Goal: Information Seeking & Learning: Find specific fact

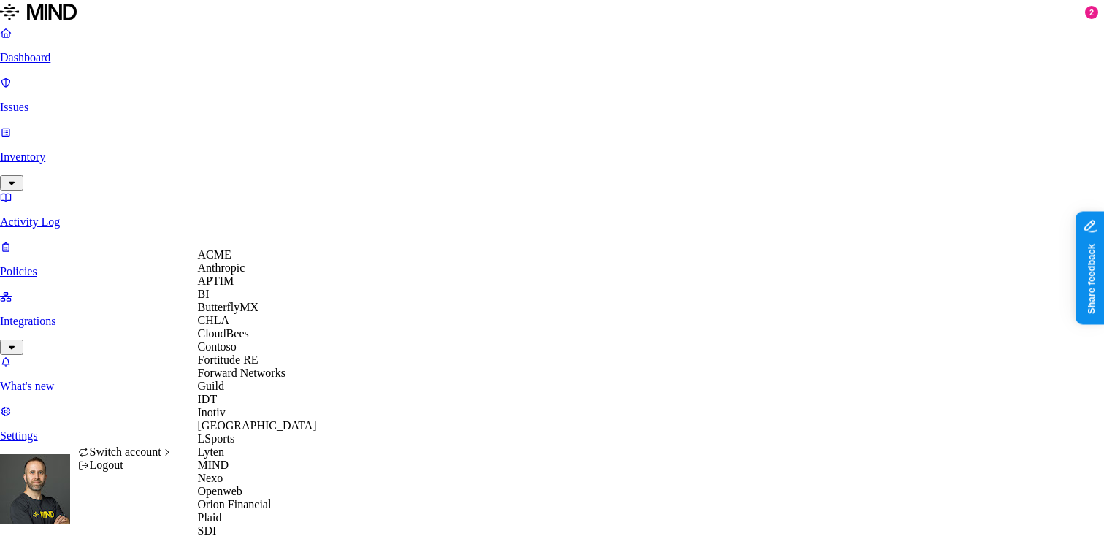
click at [237, 340] on span "CloudBees" at bounding box center [223, 333] width 51 height 12
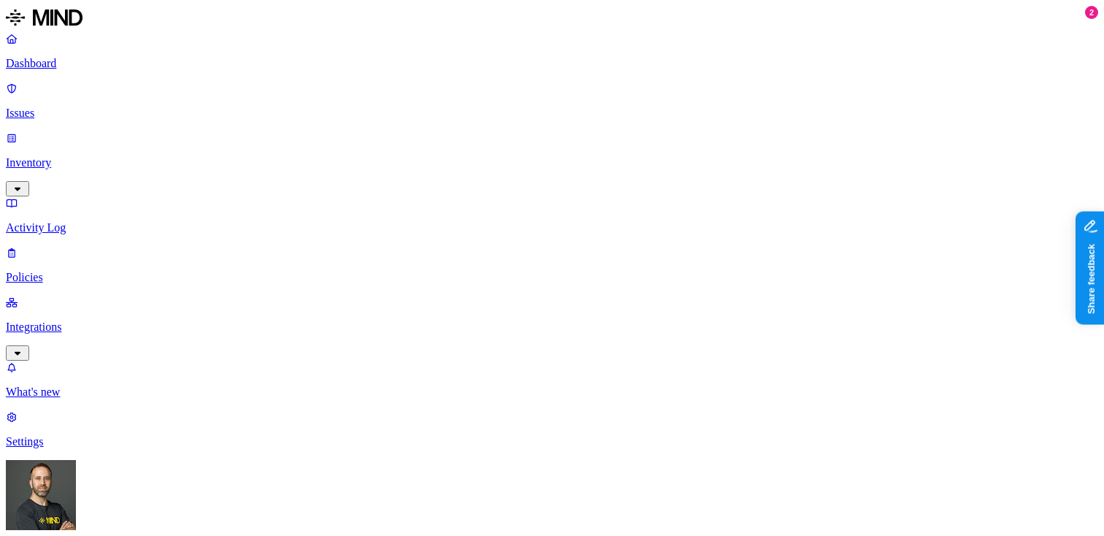
click at [100, 321] on p "Integrations" at bounding box center [552, 327] width 1092 height 13
click at [106, 156] on p "Inventory" at bounding box center [552, 162] width 1092 height 13
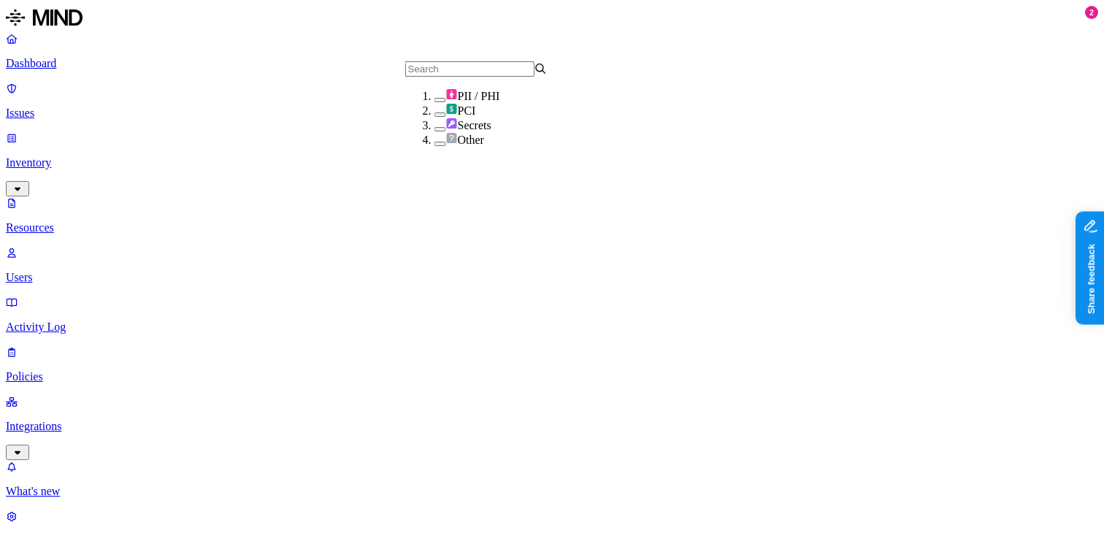
click at [435, 102] on button "button" at bounding box center [441, 100] width 12 height 4
click at [435, 104] on button "button" at bounding box center [441, 96] width 12 height 15
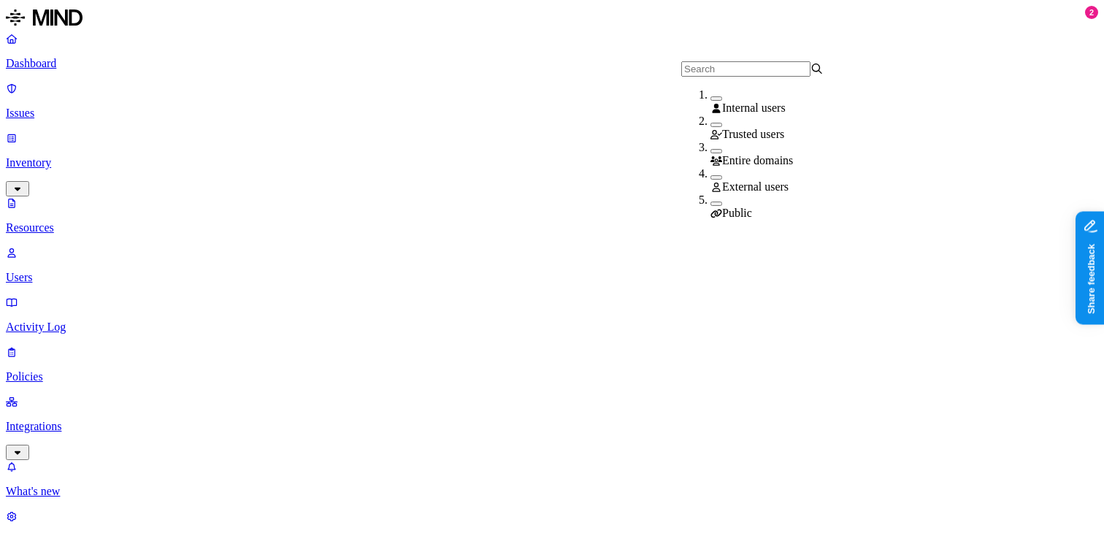
click at [711, 180] on button "button" at bounding box center [717, 177] width 12 height 4
click at [711, 204] on button "button" at bounding box center [717, 206] width 12 height 4
click at [711, 179] on button "button" at bounding box center [717, 174] width 12 height 15
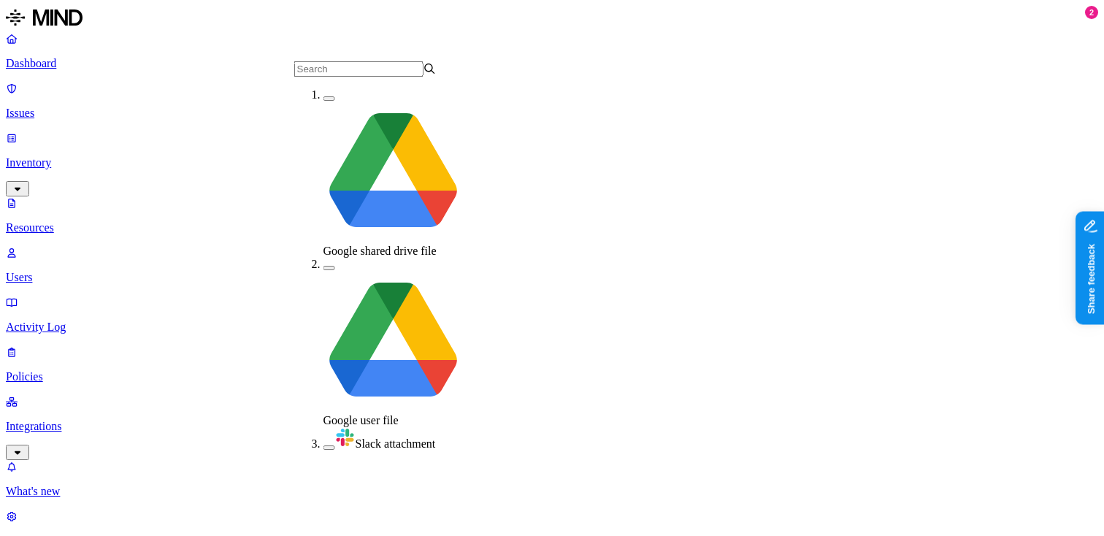
click at [324, 445] on button "button" at bounding box center [330, 447] width 12 height 4
click at [324, 437] on button "button" at bounding box center [330, 444] width 12 height 15
click at [115, 62] on p "Dashboard" at bounding box center [552, 63] width 1092 height 13
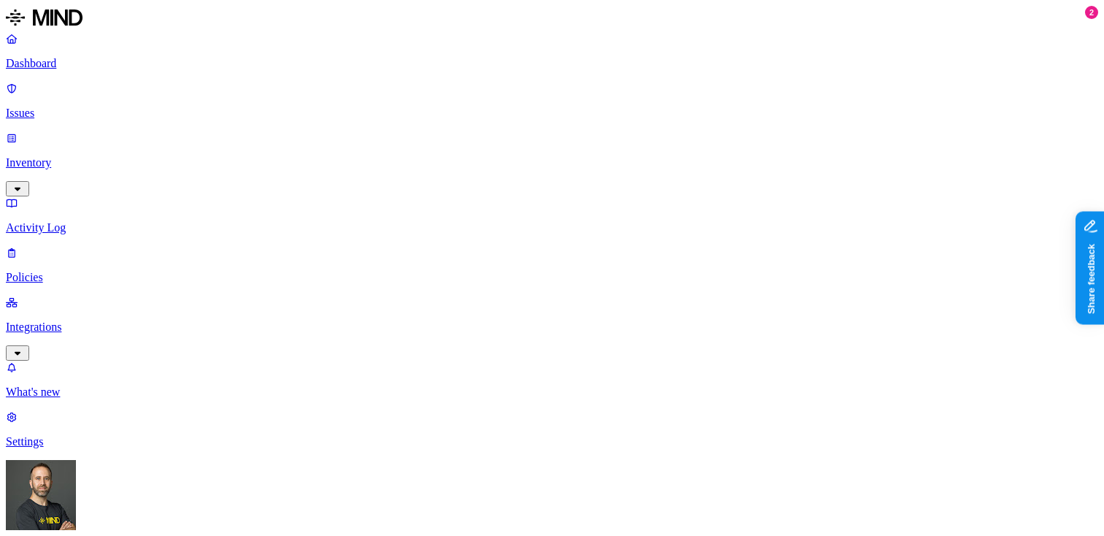
click at [127, 156] on p "Inventory" at bounding box center [552, 162] width 1092 height 13
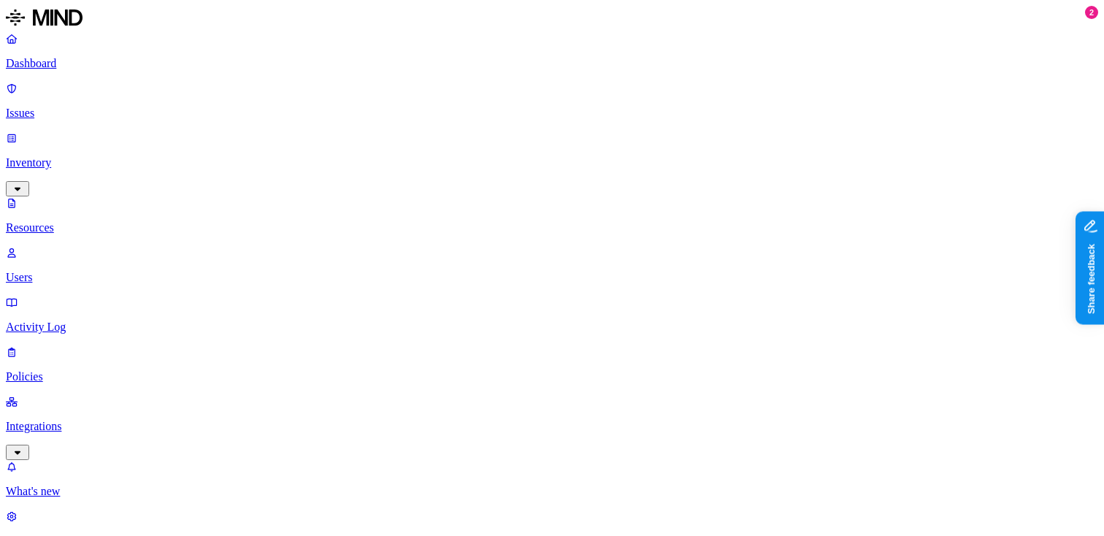
click at [116, 420] on p "Integrations" at bounding box center [552, 426] width 1092 height 13
click at [74, 221] on p "Activity Log" at bounding box center [552, 227] width 1092 height 13
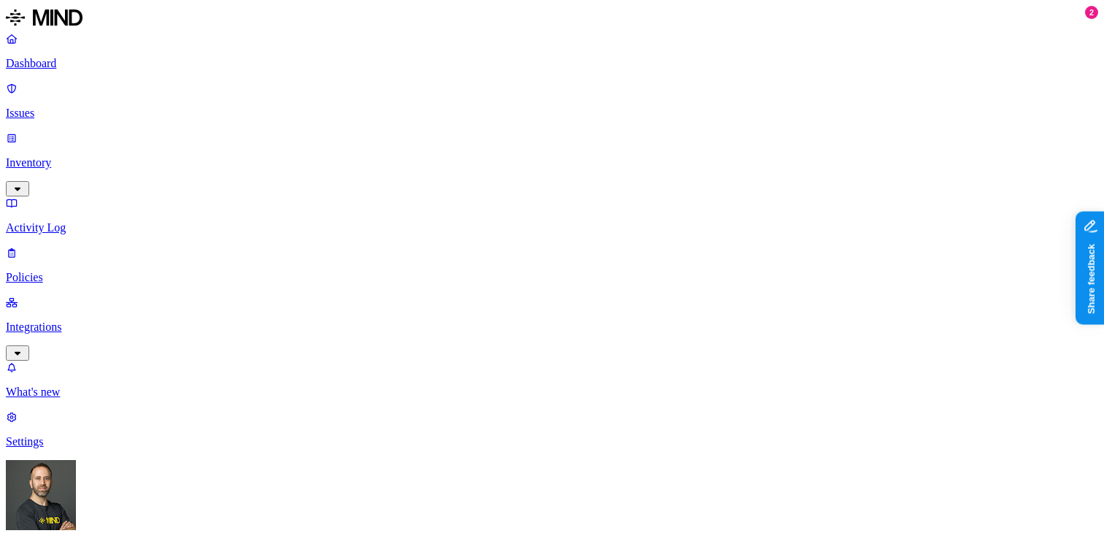
click at [75, 131] on link "Inventory" at bounding box center [552, 162] width 1092 height 63
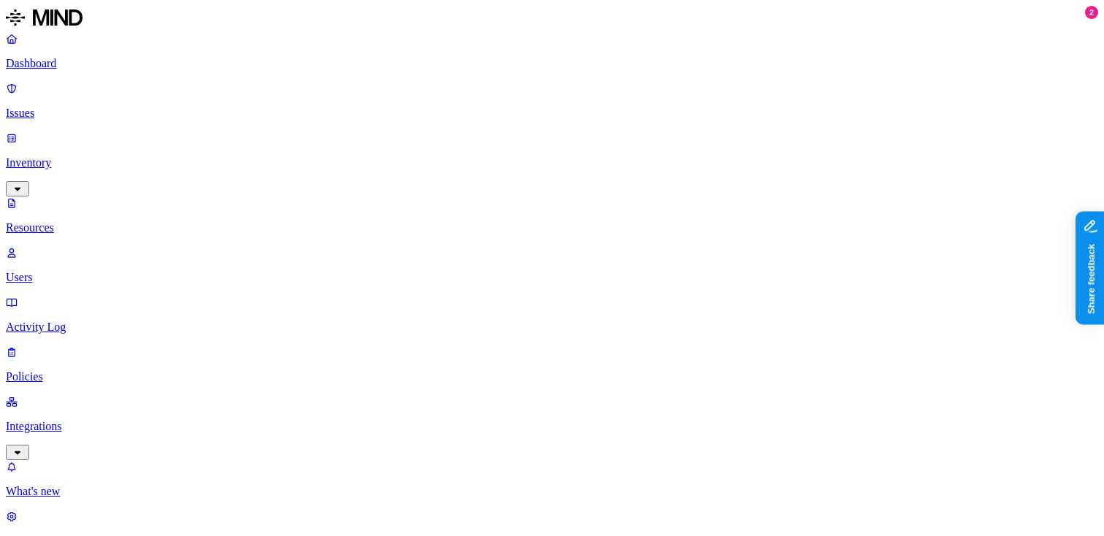
scroll to position [29, 0]
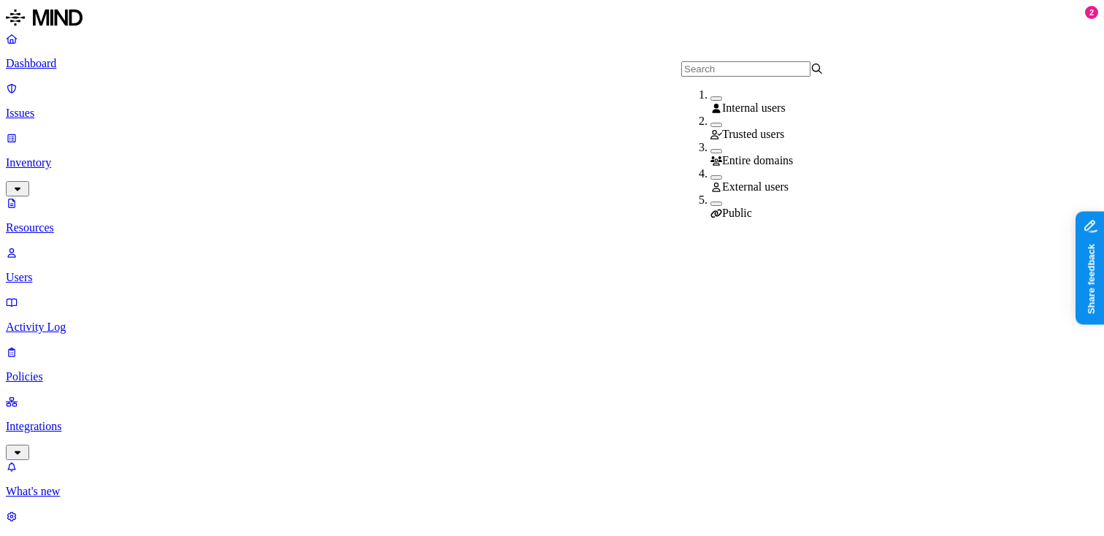
click at [711, 202] on button "button" at bounding box center [717, 204] width 12 height 4
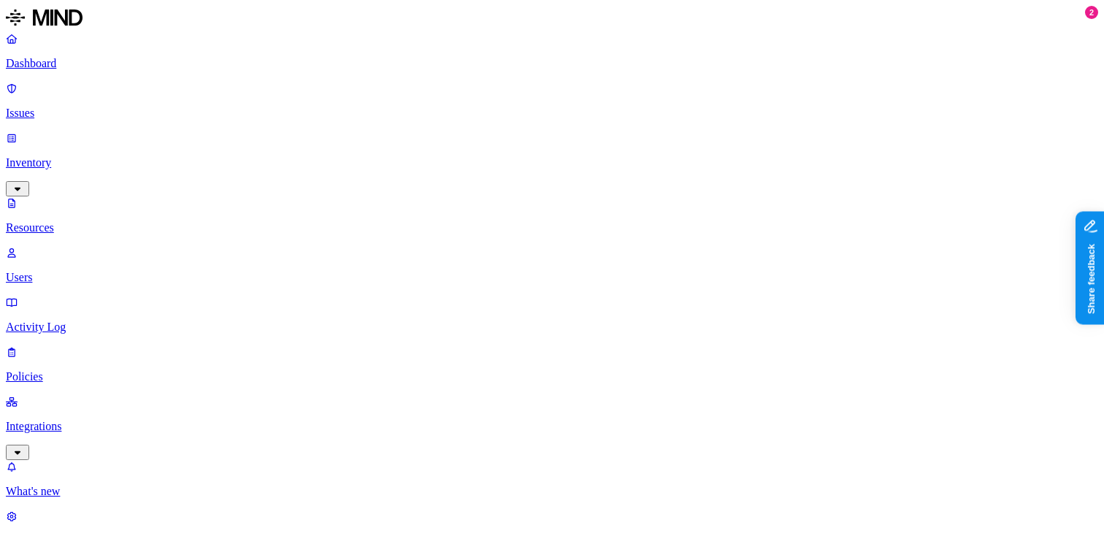
click at [51, 62] on p "Dashboard" at bounding box center [552, 63] width 1092 height 13
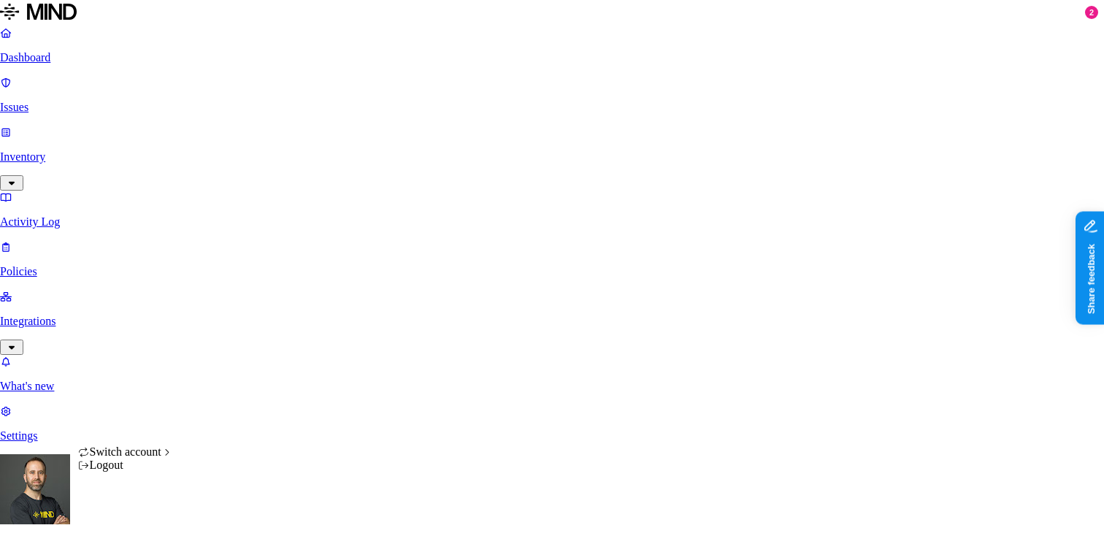
click at [138, 512] on html "Dashboard Issues Inventory Activity Log Policies Integrations What's new 2 Sett…" at bounding box center [552, 538] width 1104 height 1076
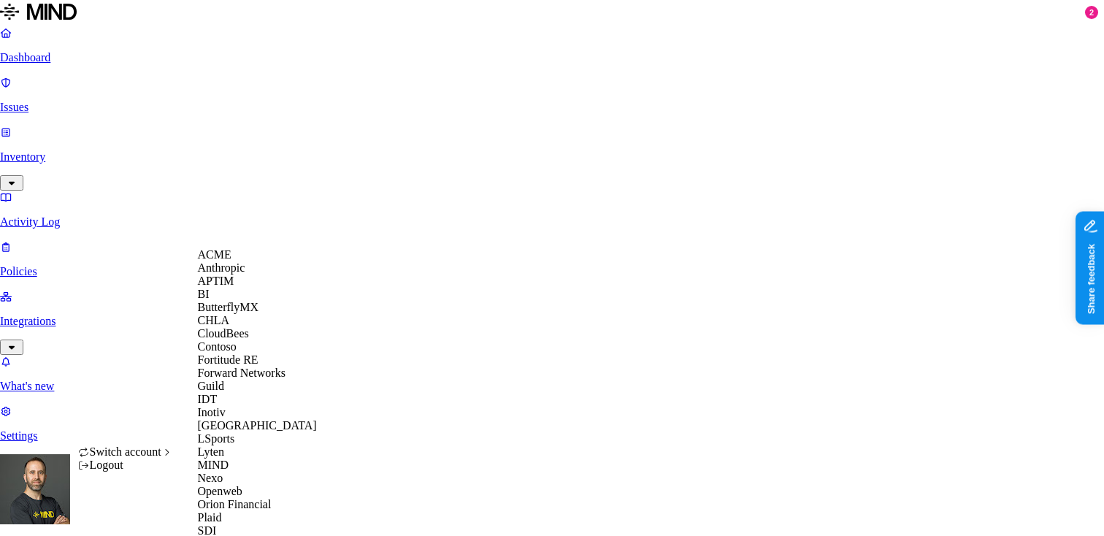
scroll to position [184, 0]
click at [252, 380] on div "Guild" at bounding box center [269, 386] width 142 height 13
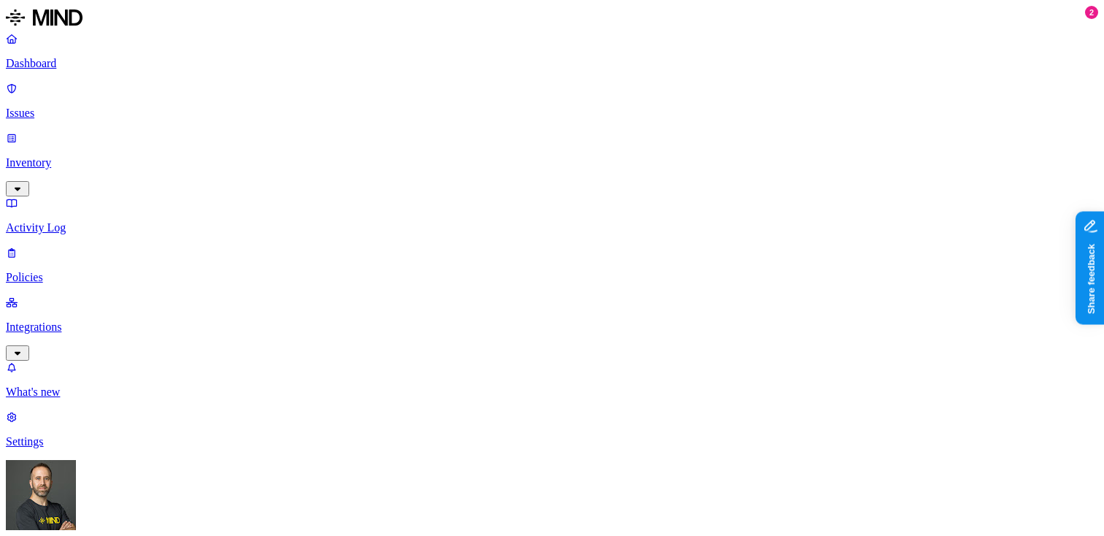
click at [119, 156] on p "Inventory" at bounding box center [552, 162] width 1092 height 13
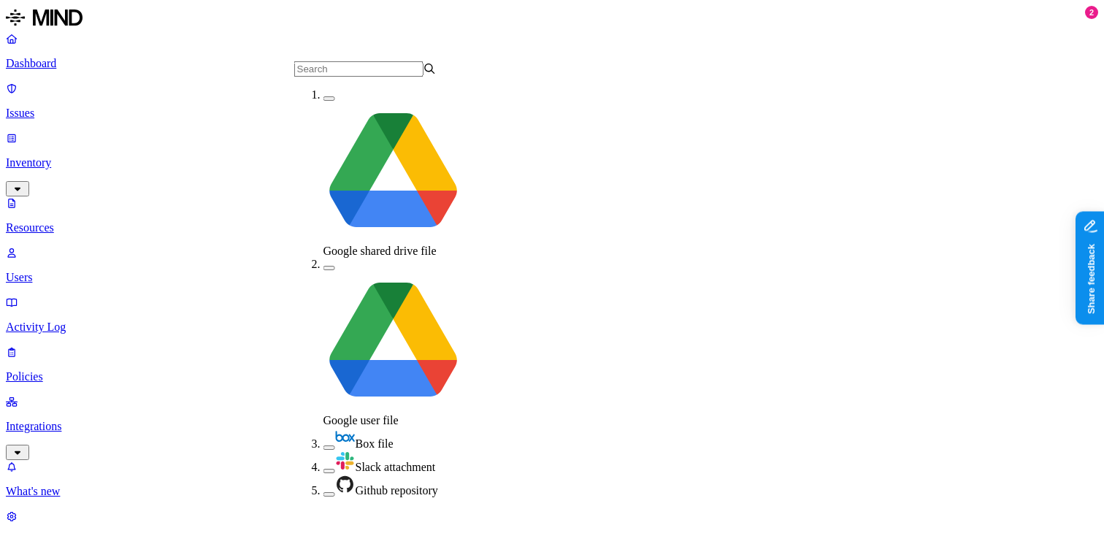
click at [324, 492] on button "button" at bounding box center [330, 494] width 12 height 4
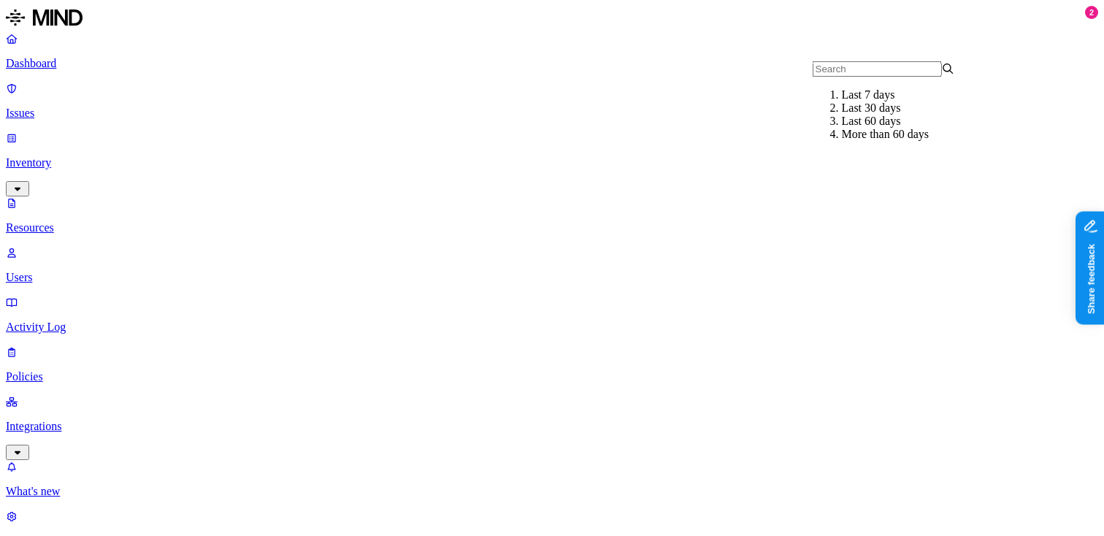
click at [842, 115] on div "Last 30 days" at bounding box center [913, 108] width 142 height 13
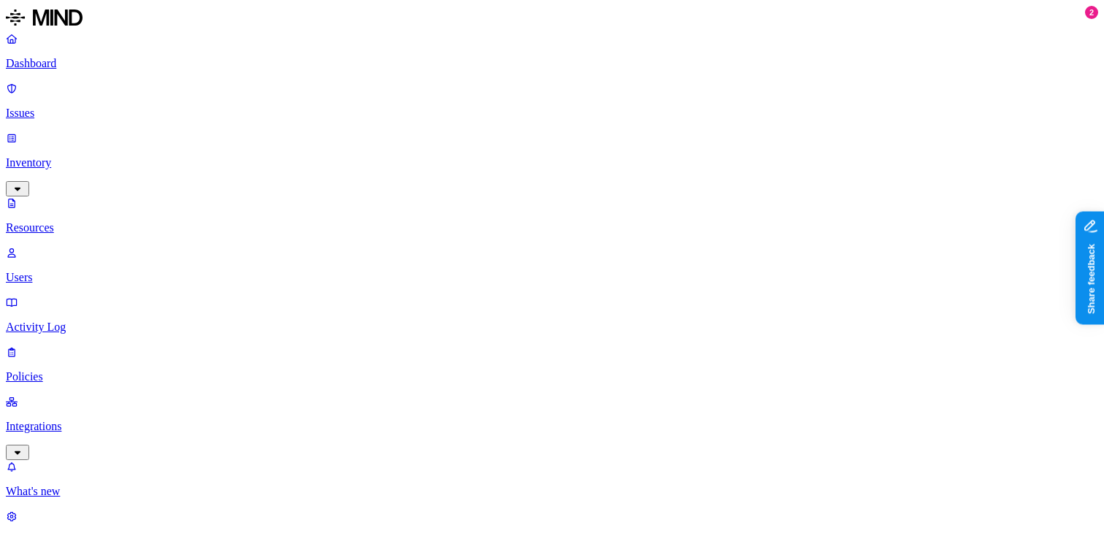
scroll to position [253, 0]
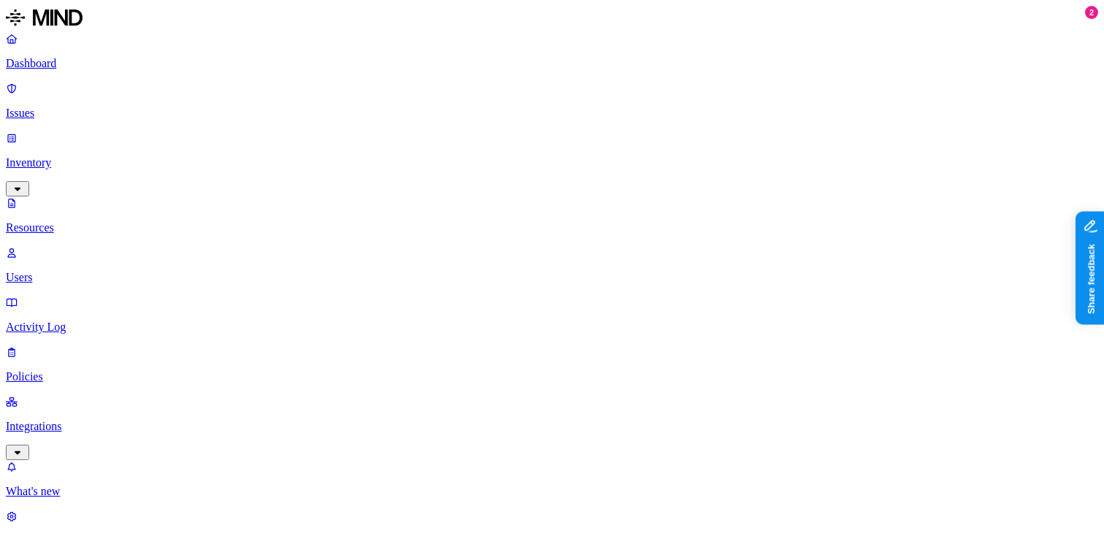
copy span "stacy.potten@guildeducation.com"
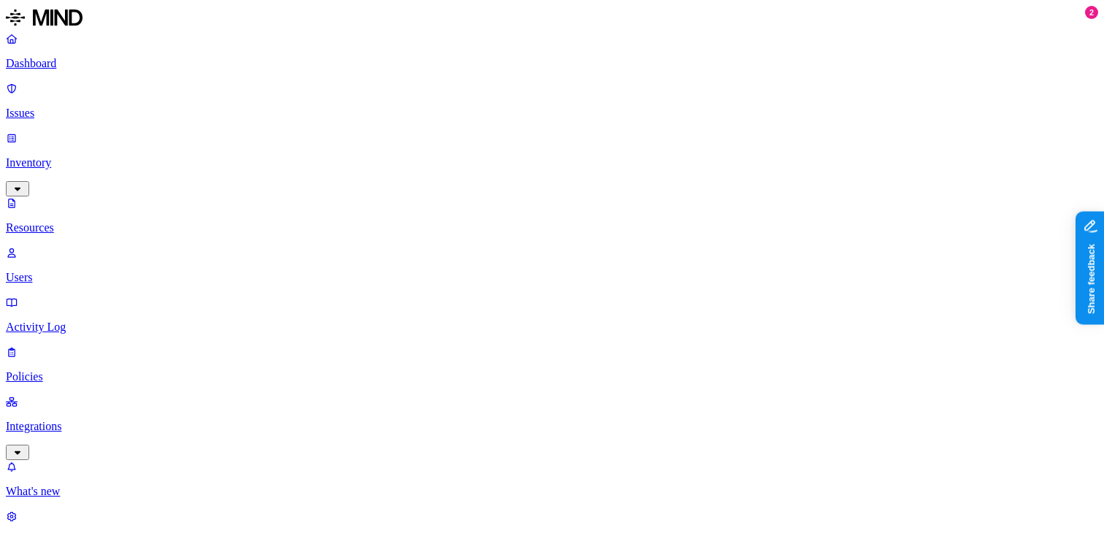
copy span "anne.hesemann@guildeducation.com"
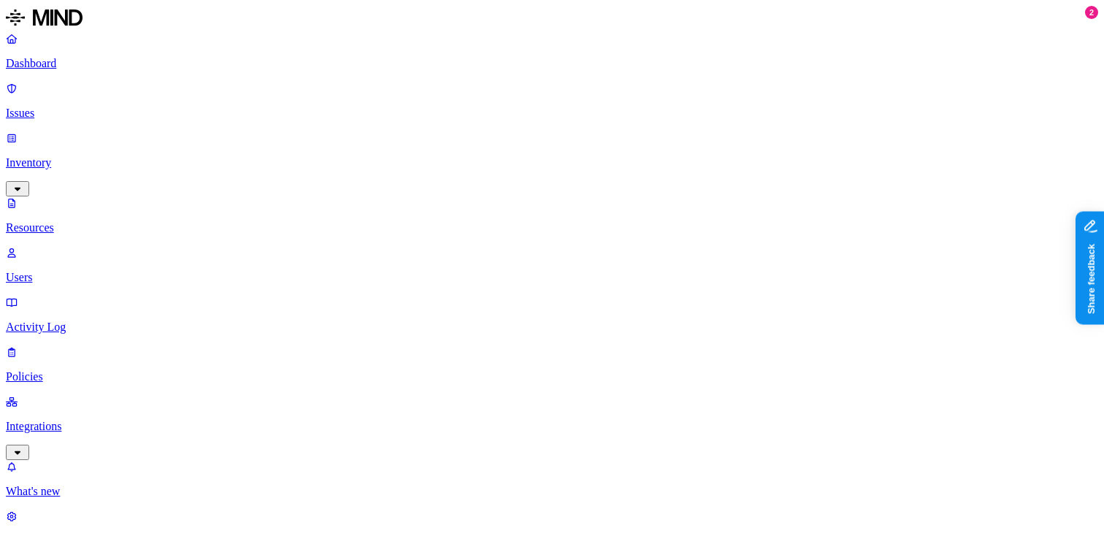
scroll to position [253, 0]
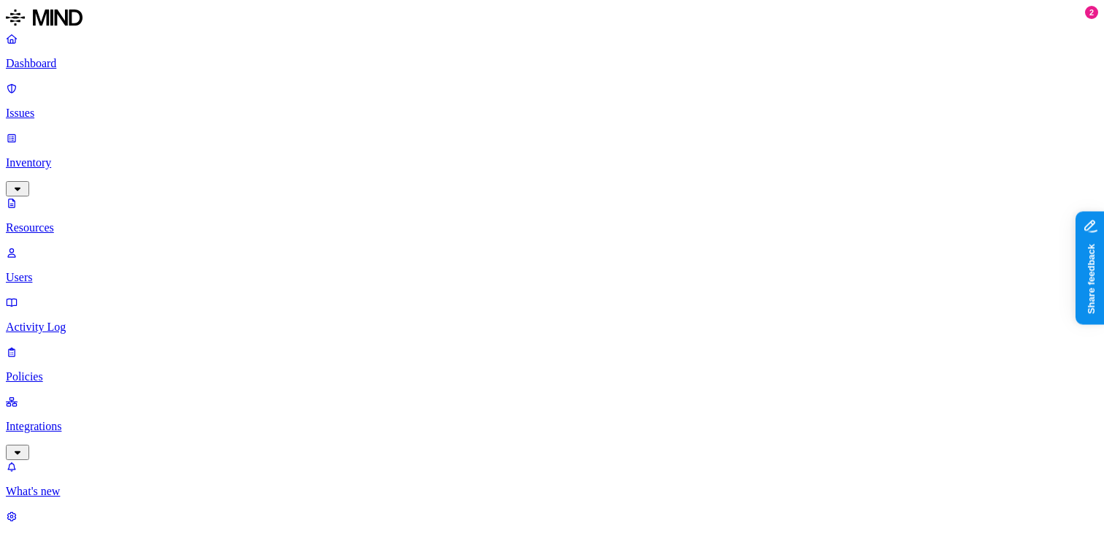
copy span "shaunda.cunningham@gmail.com"
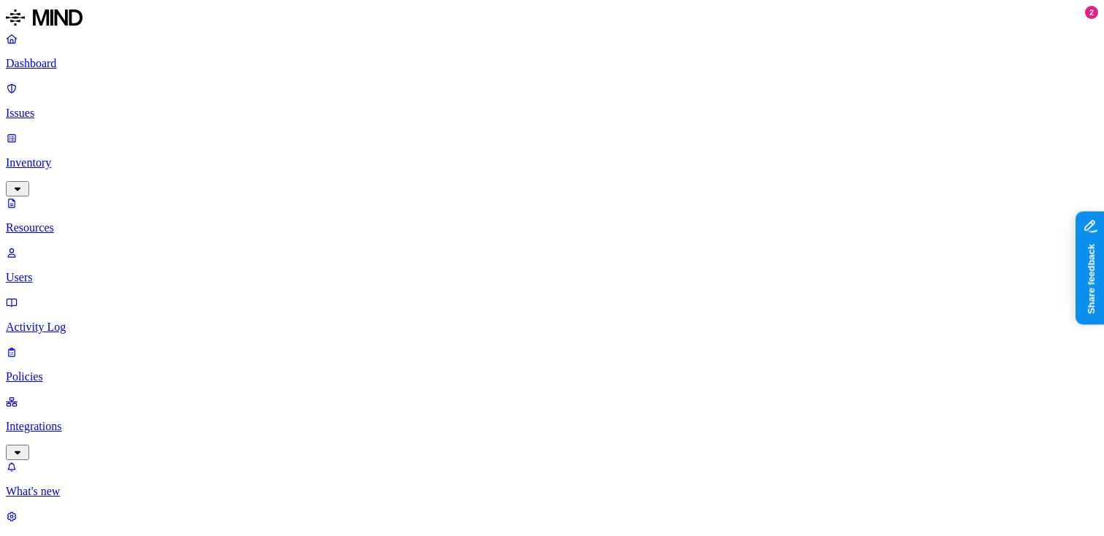
copy span "uniterich@gmail.com"
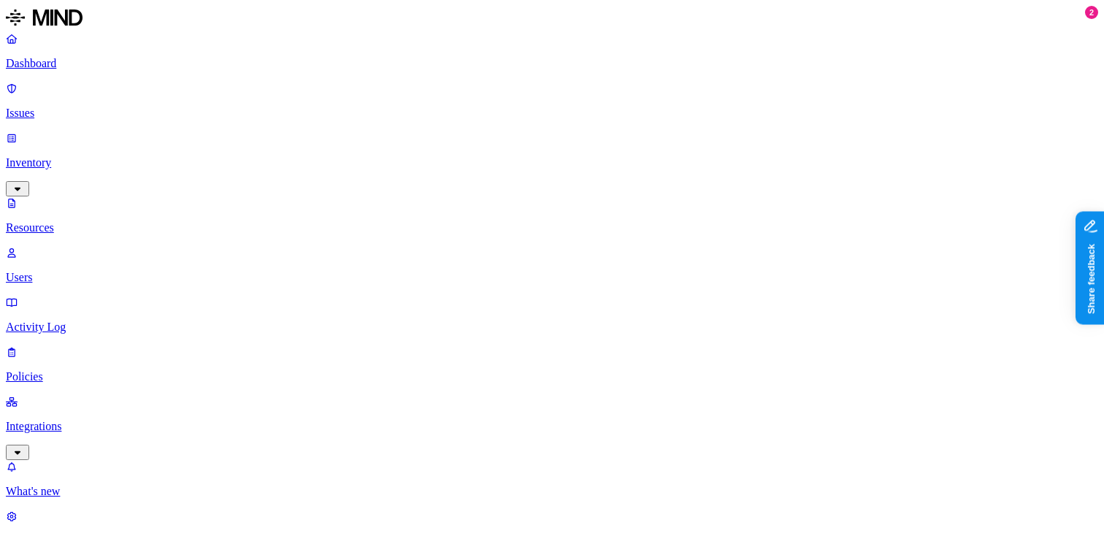
scroll to position [42, 0]
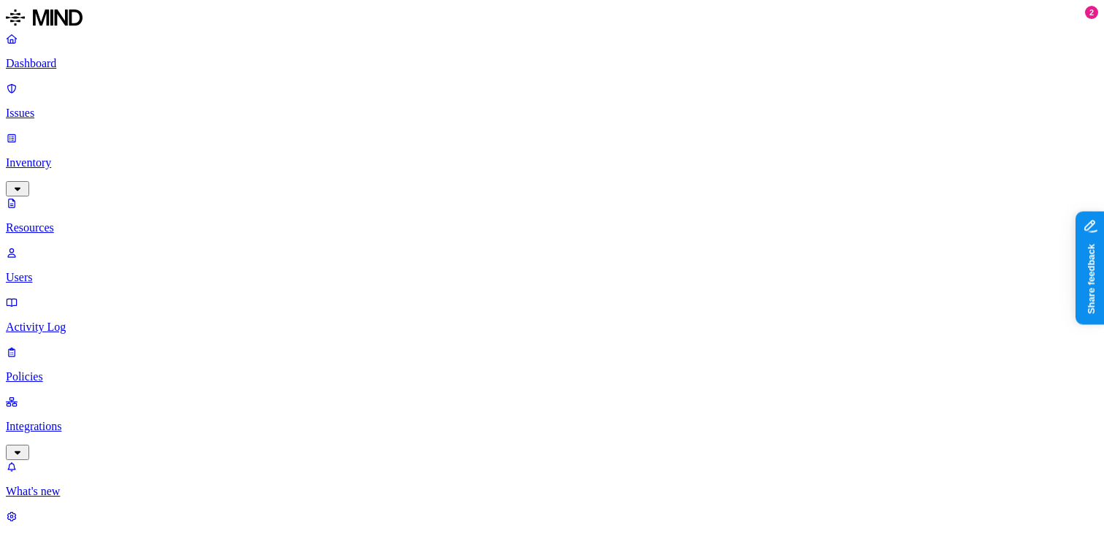
scroll to position [253, 0]
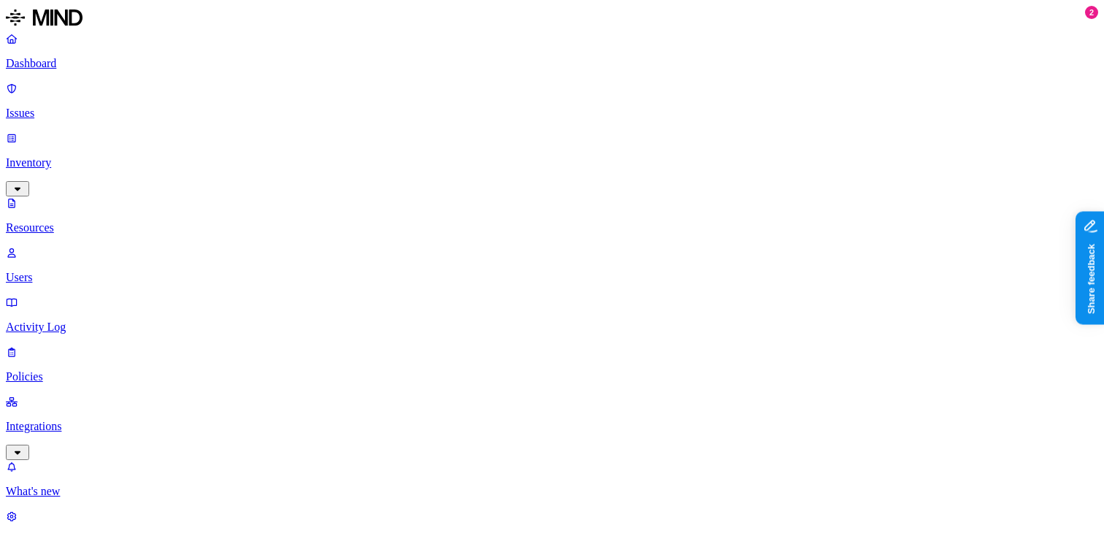
copy span "nicola.milne@guildeducation.com"
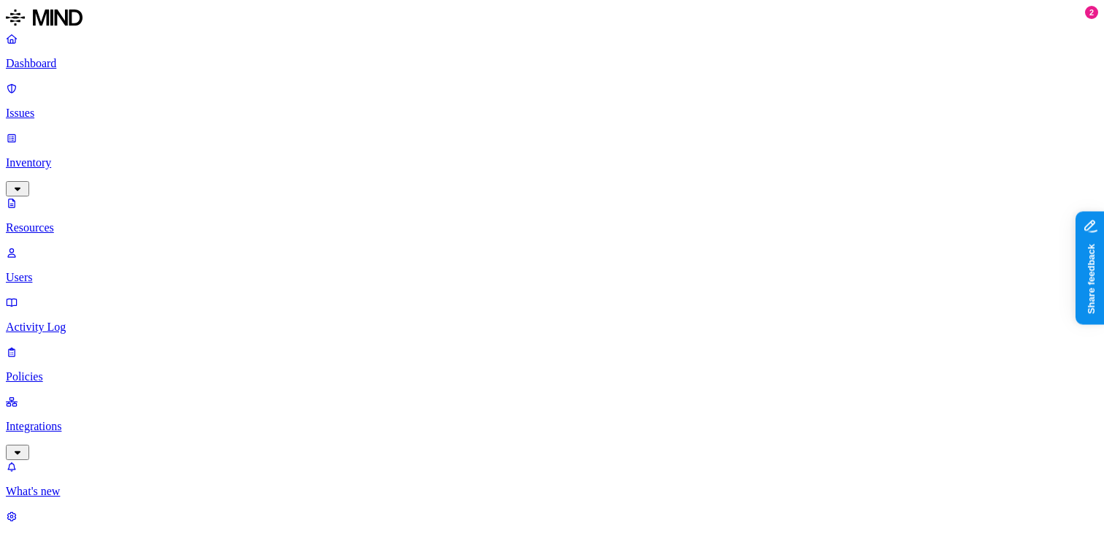
scroll to position [253, 0]
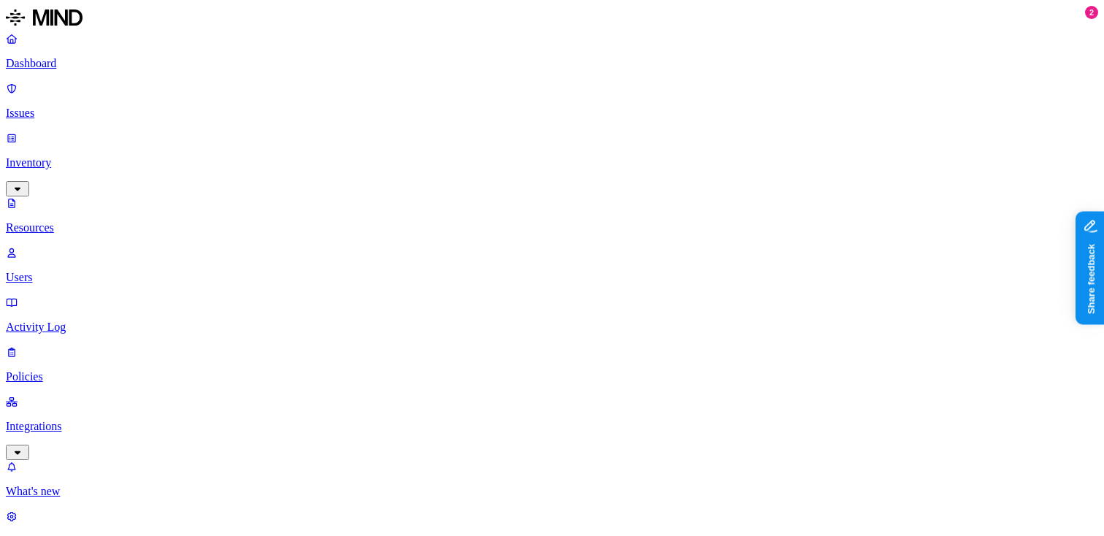
copy span "mahesh.thouta@guildeducation.com"
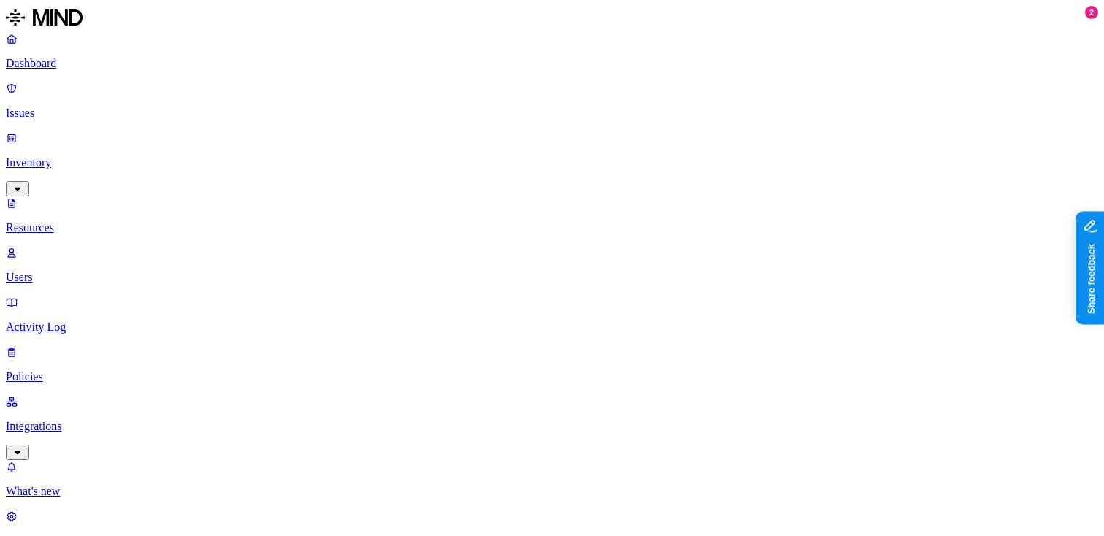
scroll to position [265, 0]
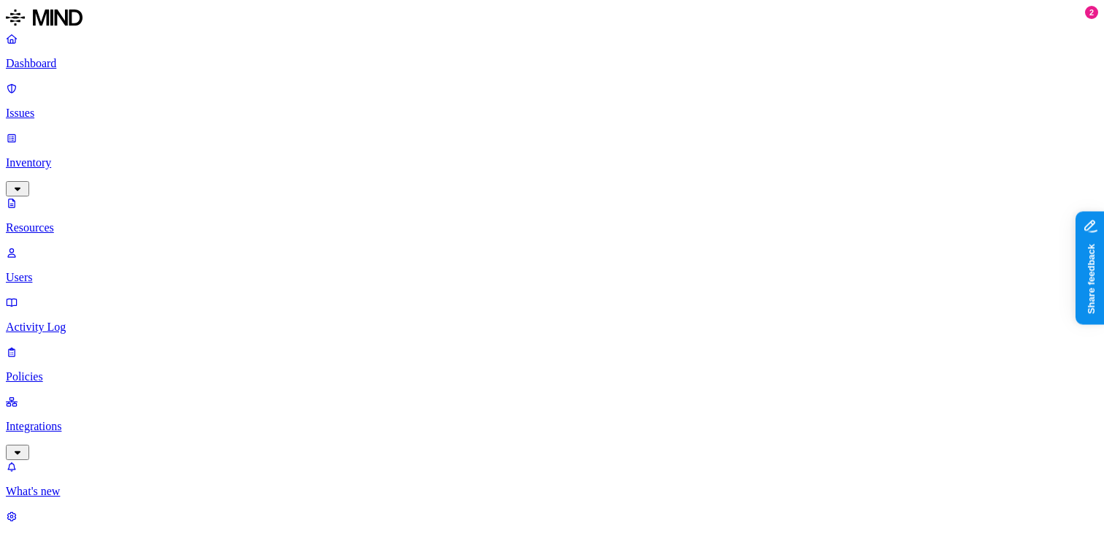
copy span "sam.duggan@guildeducation.com"
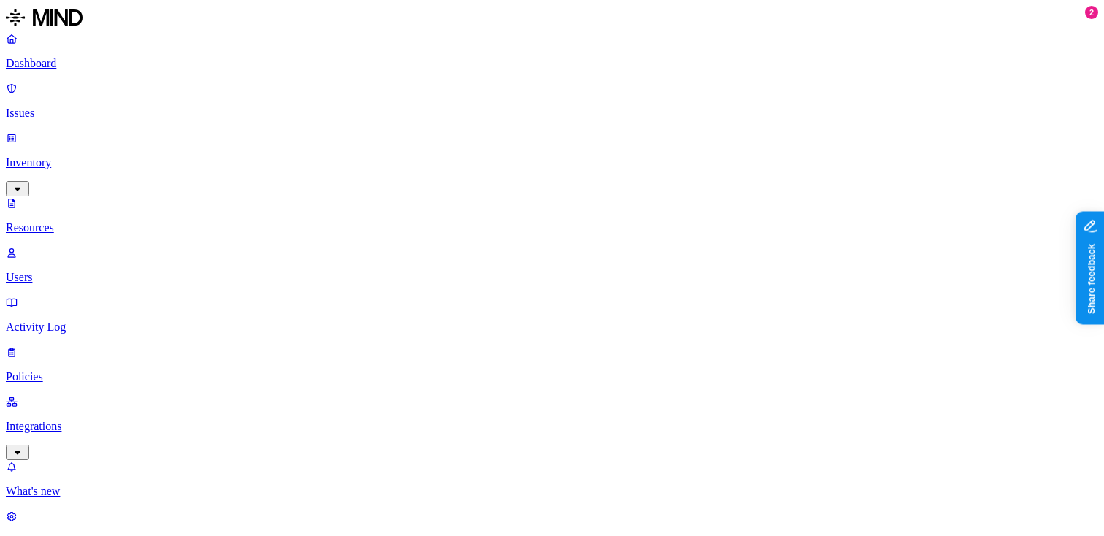
copy span "rich.unite@guildeducation.com"
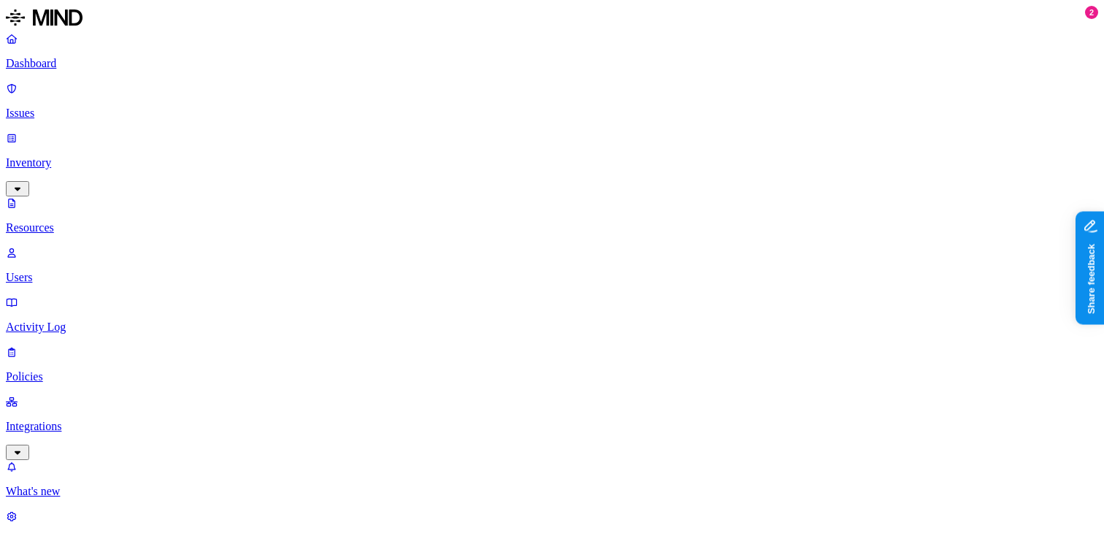
scroll to position [109, 0]
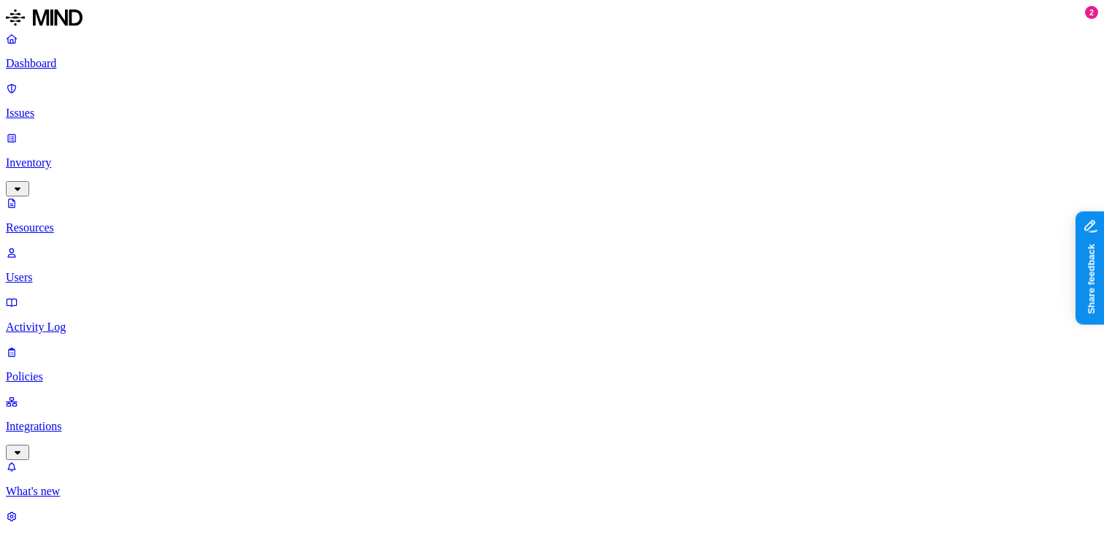
copy span "kyle.bollacker@guildeducation.com"
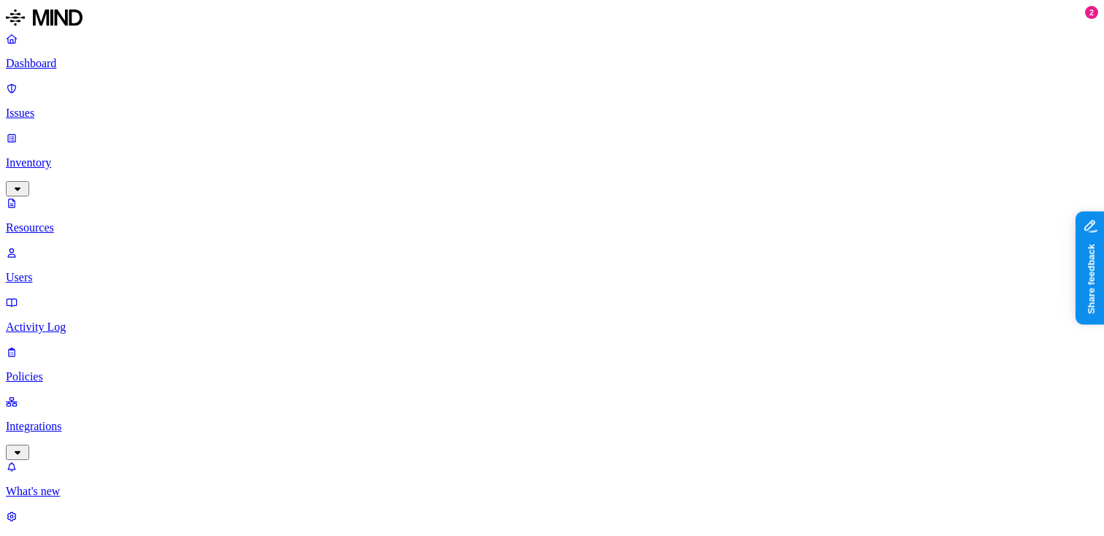
copy h3 "zack.zyla@guild.com"
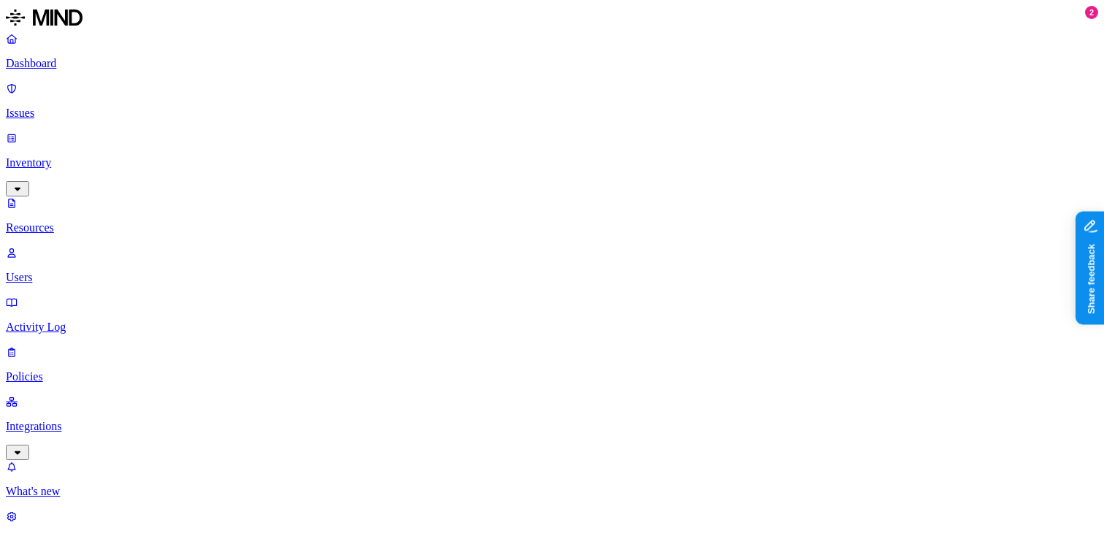
scroll to position [502, 0]
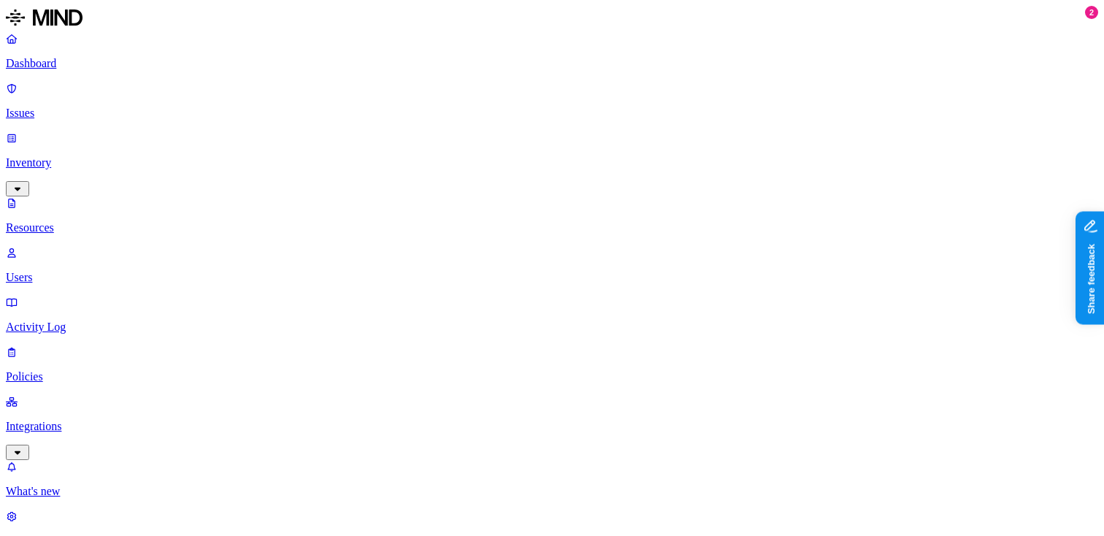
scroll to position [253, 0]
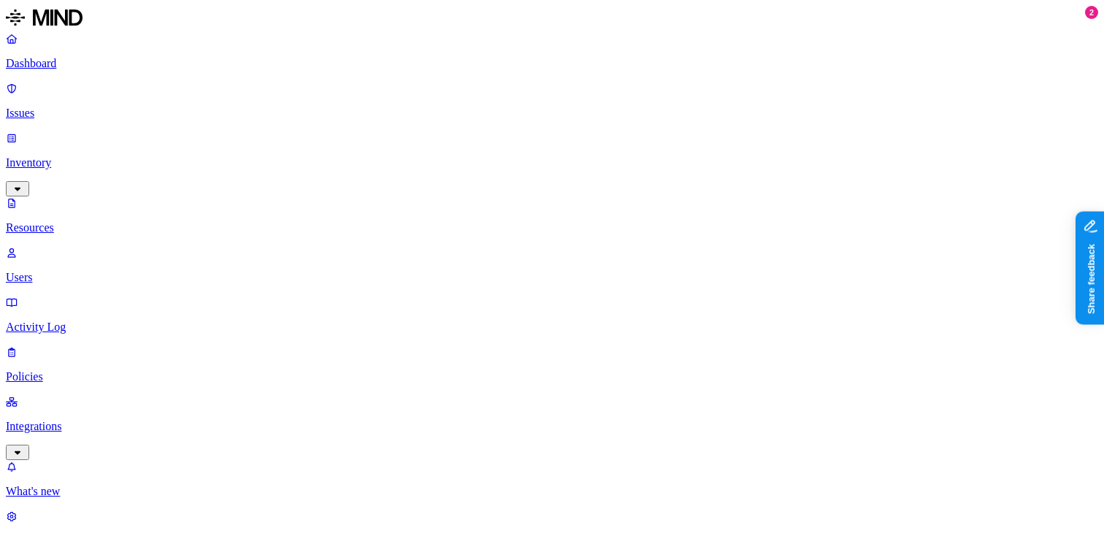
scroll to position [302, 0]
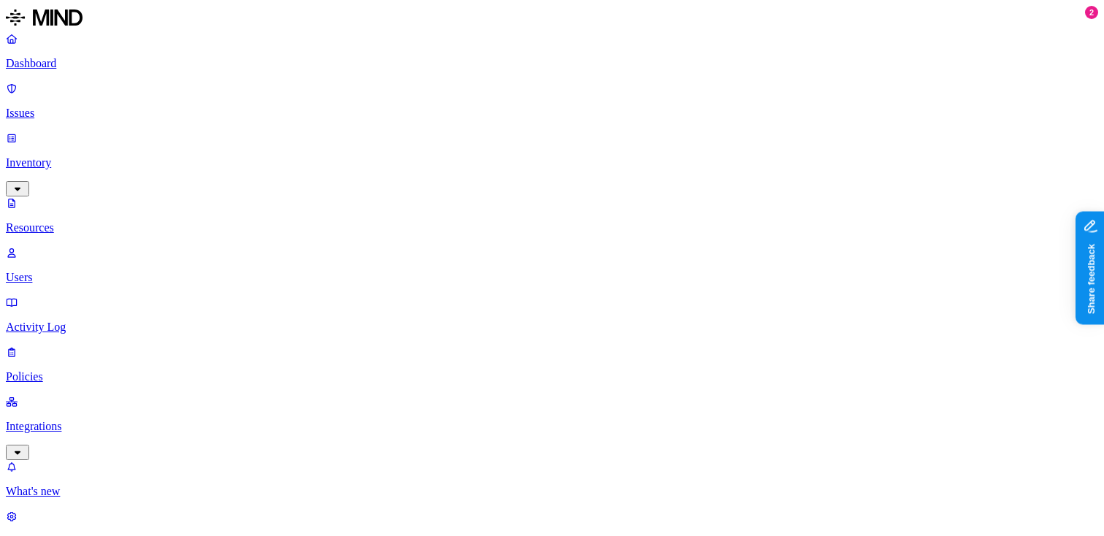
scroll to position [302, 0]
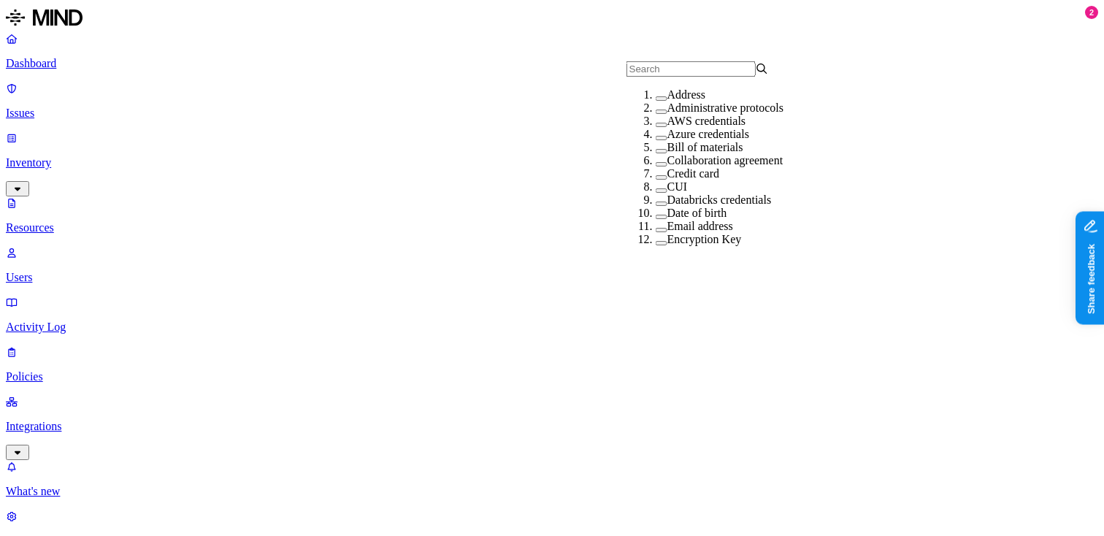
click at [656, 127] on button "button" at bounding box center [662, 125] width 12 height 4
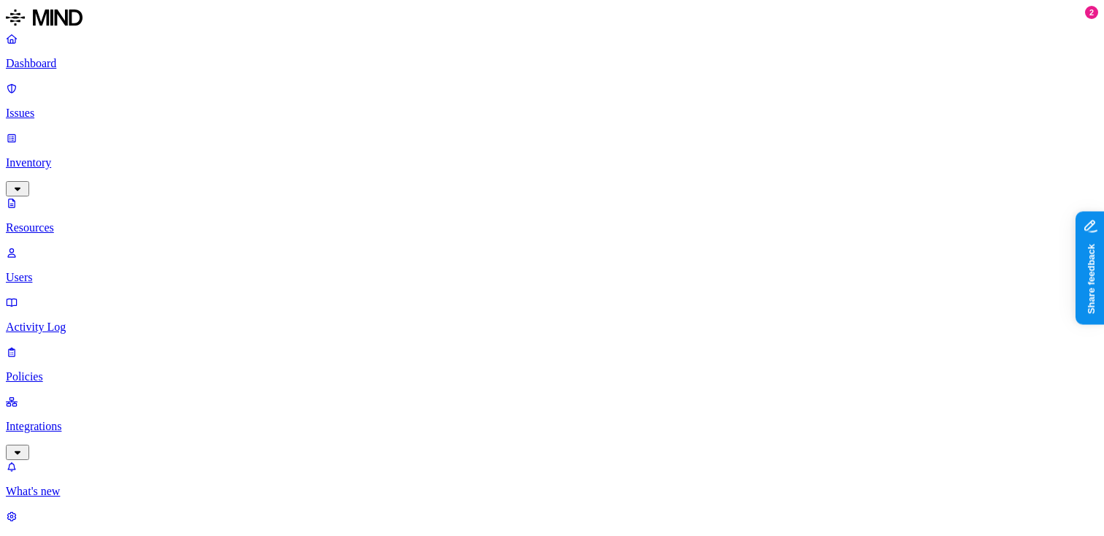
scroll to position [148, 0]
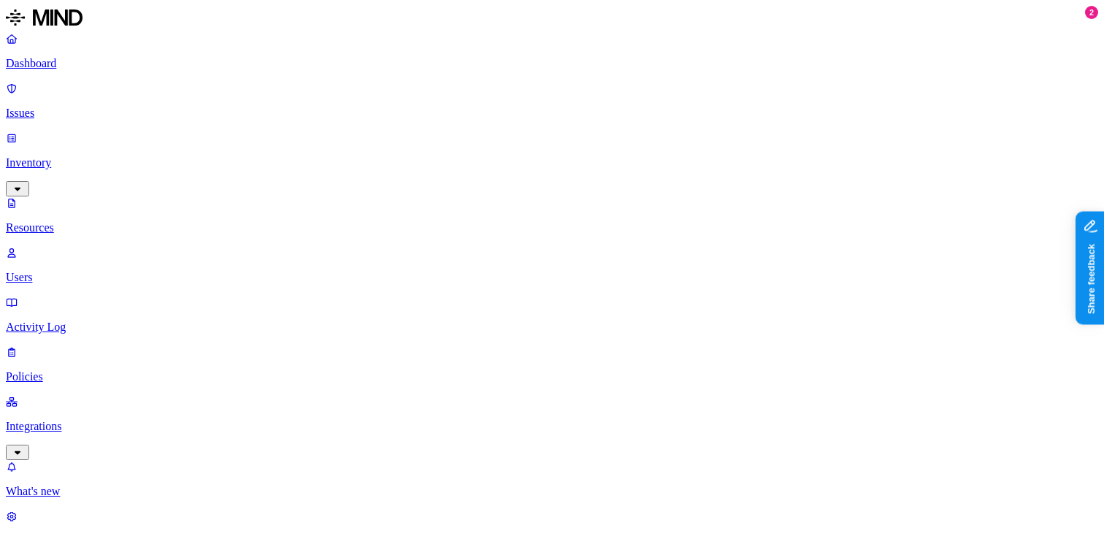
scroll to position [95, 0]
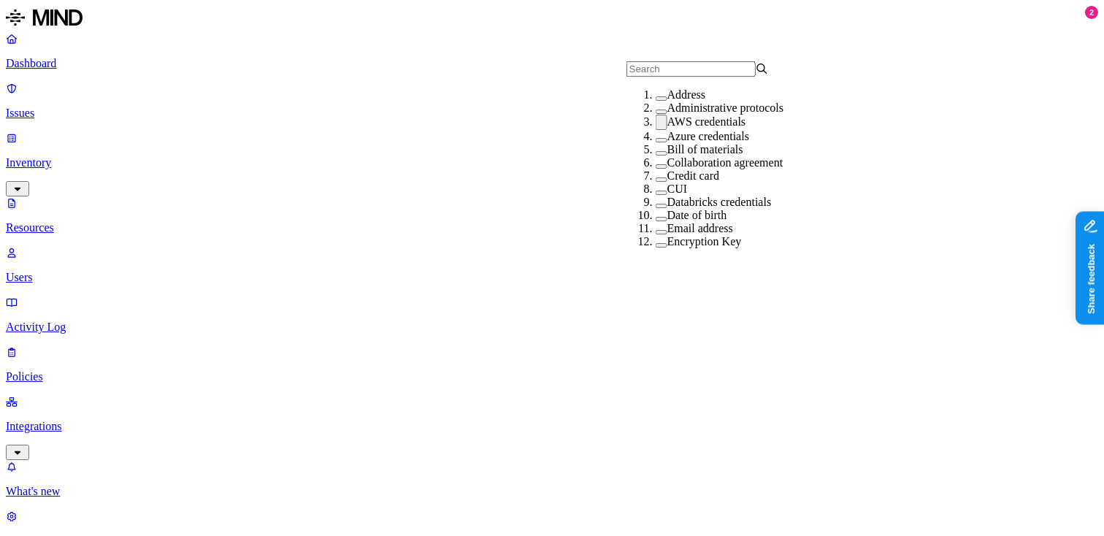
click at [656, 130] on button "button" at bounding box center [662, 122] width 12 height 15
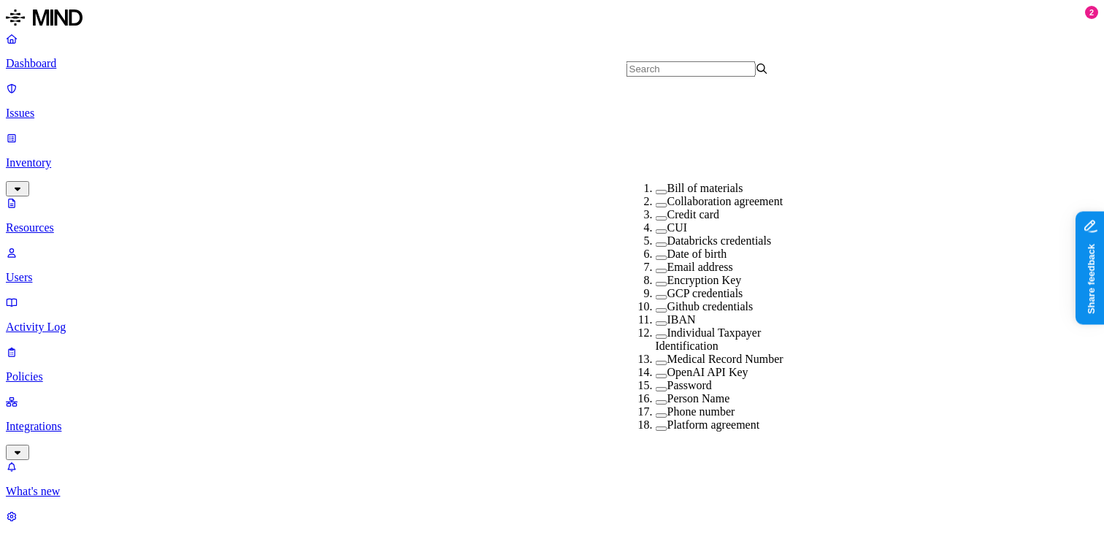
scroll to position [246, 0]
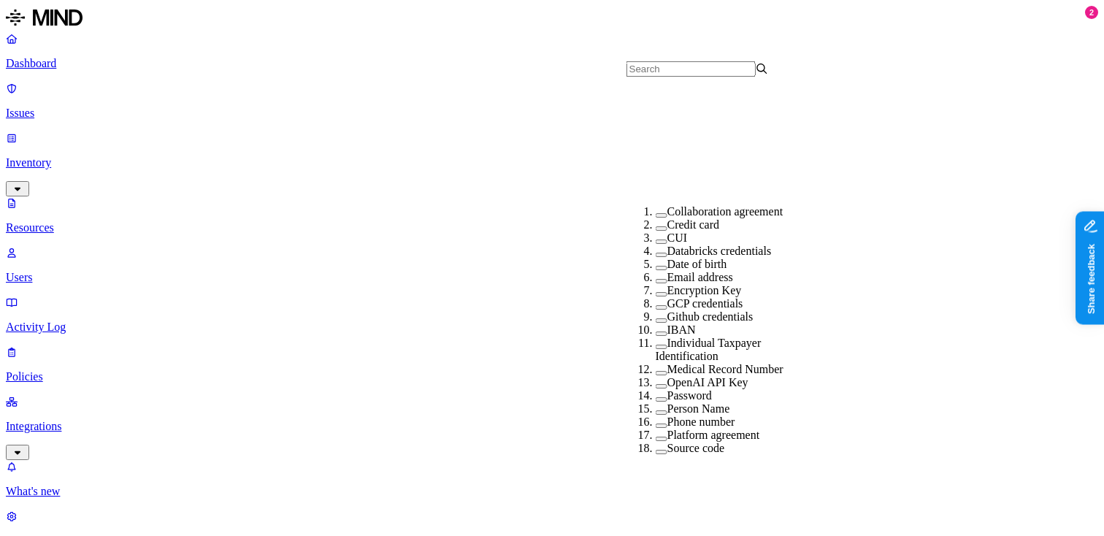
click at [656, 305] on button "button" at bounding box center [662, 307] width 12 height 4
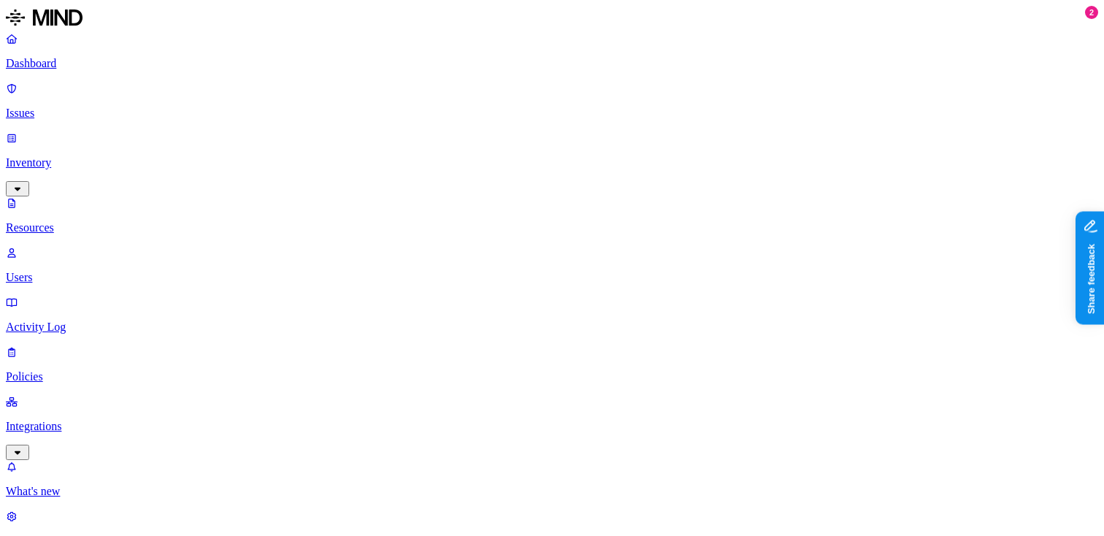
click at [207, 110] on div "All" at bounding box center [252, 103] width 142 height 13
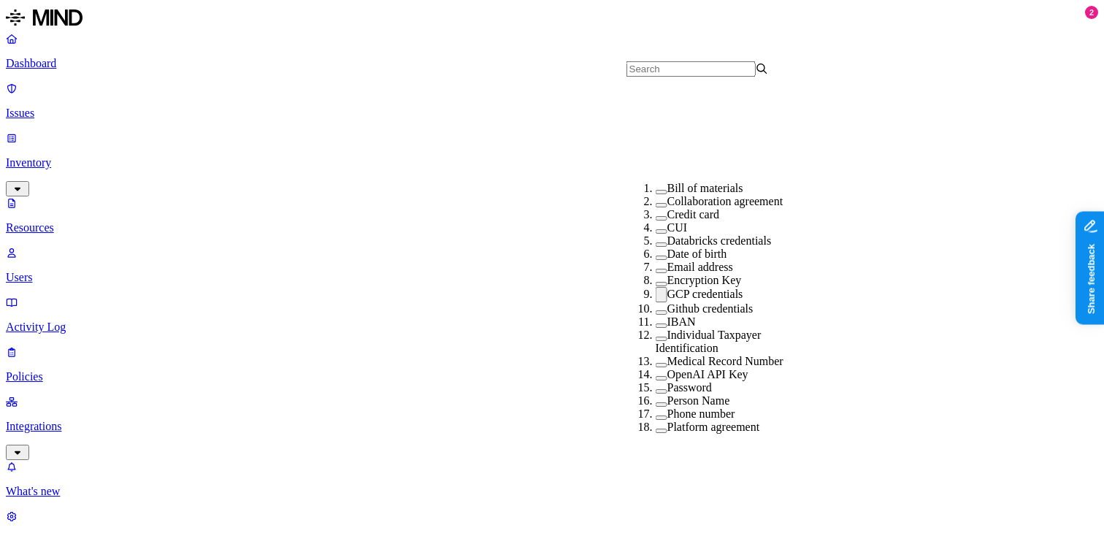
scroll to position [226, 0]
click at [656, 287] on div "GCP credentials" at bounding box center [727, 294] width 142 height 15
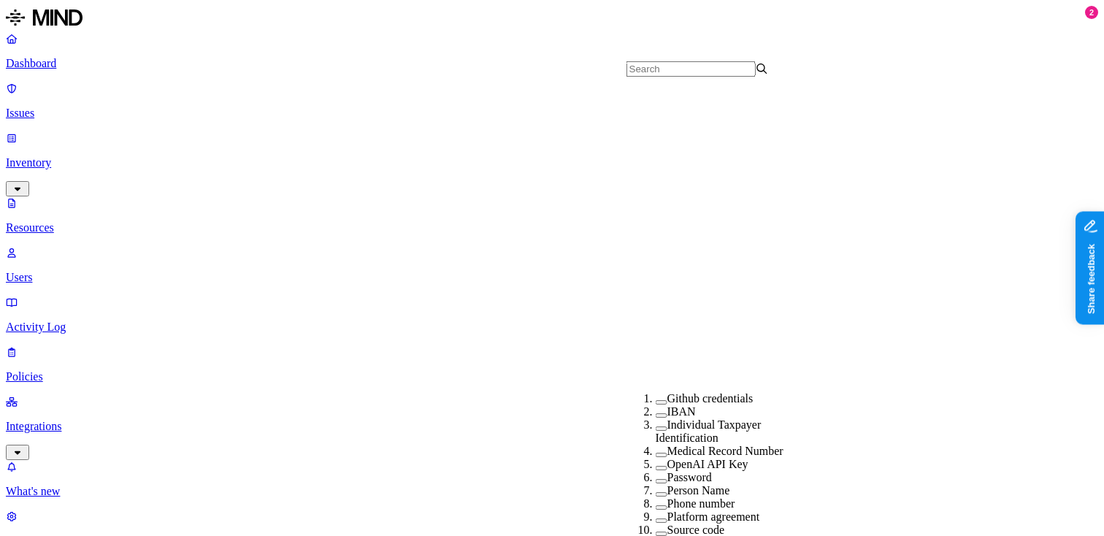
scroll to position [443, 0]
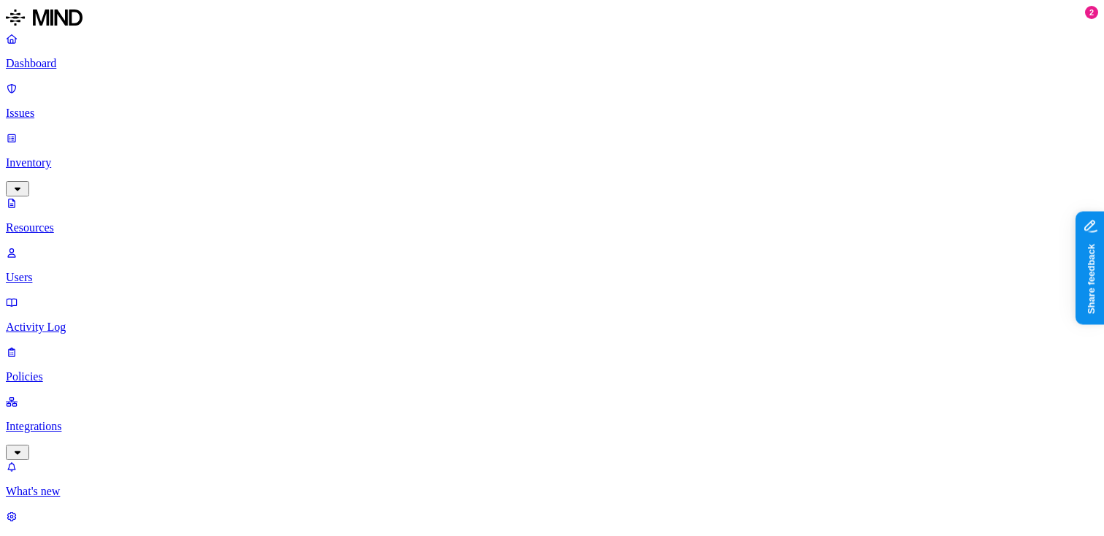
click at [507, 131] on button "button" at bounding box center [513, 129] width 12 height 4
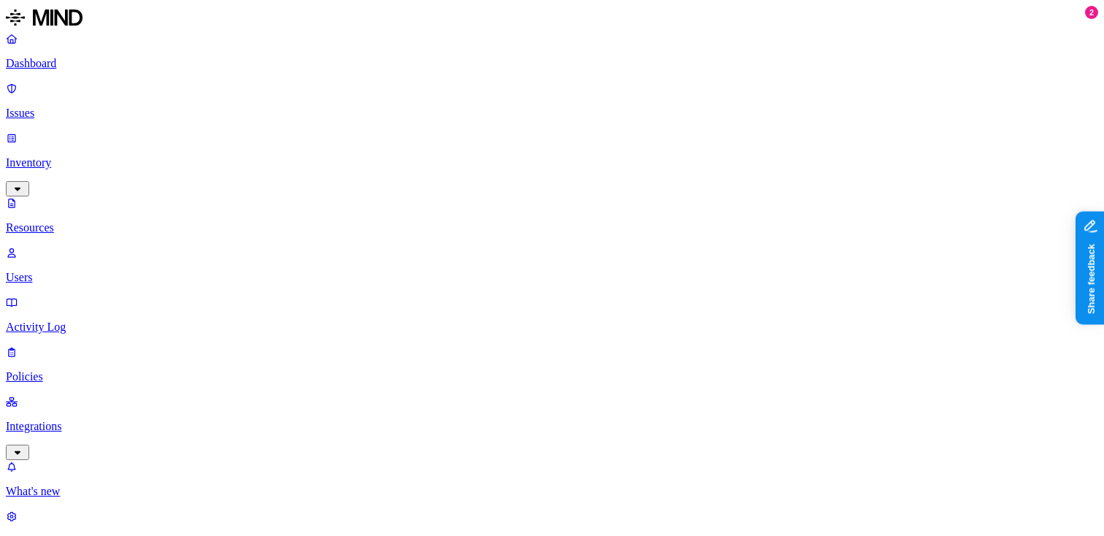
scroll to position [28, 0]
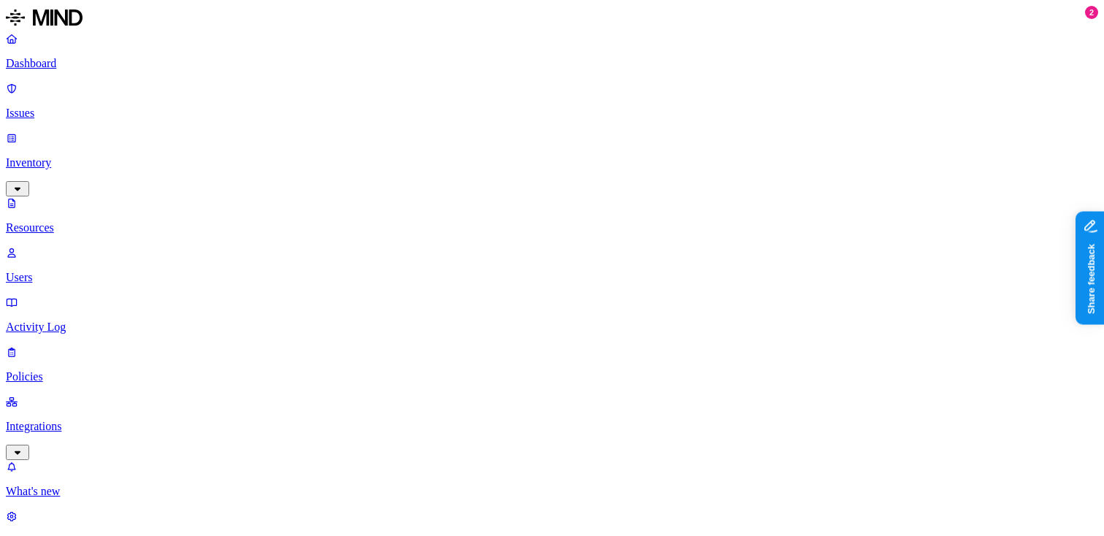
scroll to position [29, 0]
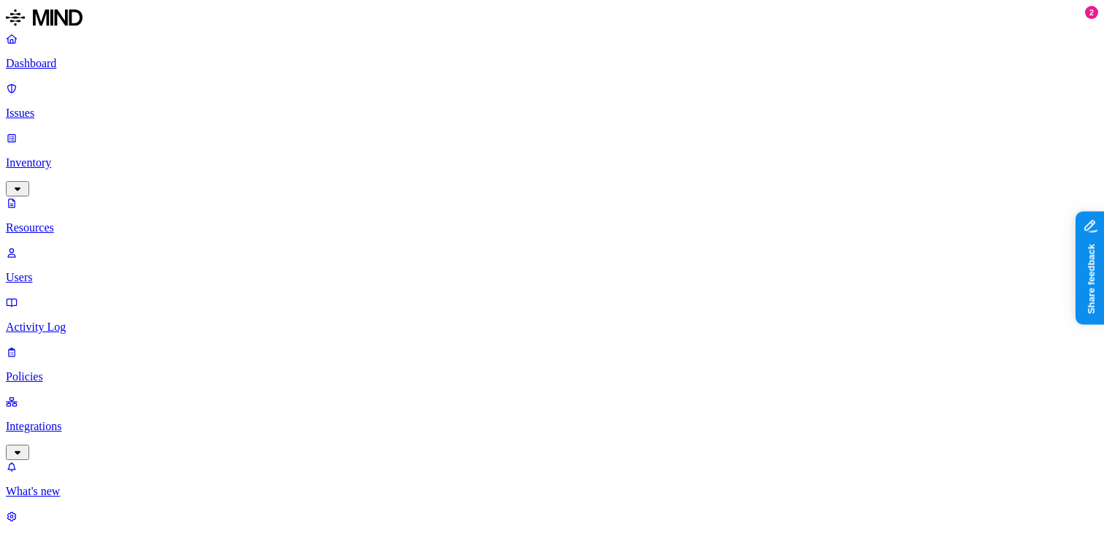
click at [95, 69] on p "Dashboard" at bounding box center [552, 63] width 1092 height 13
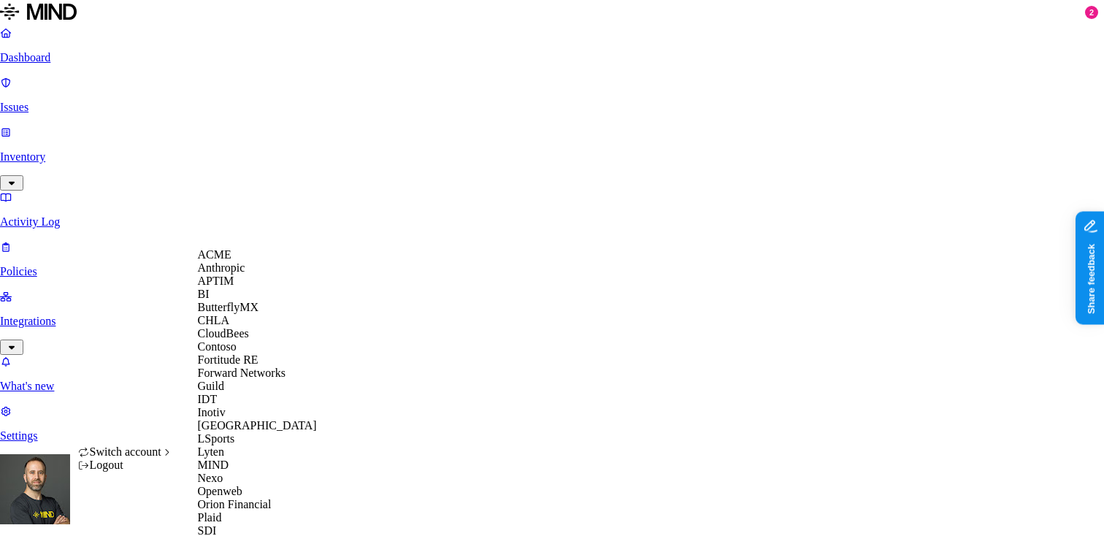
click at [260, 340] on div "CloudBees" at bounding box center [269, 333] width 142 height 13
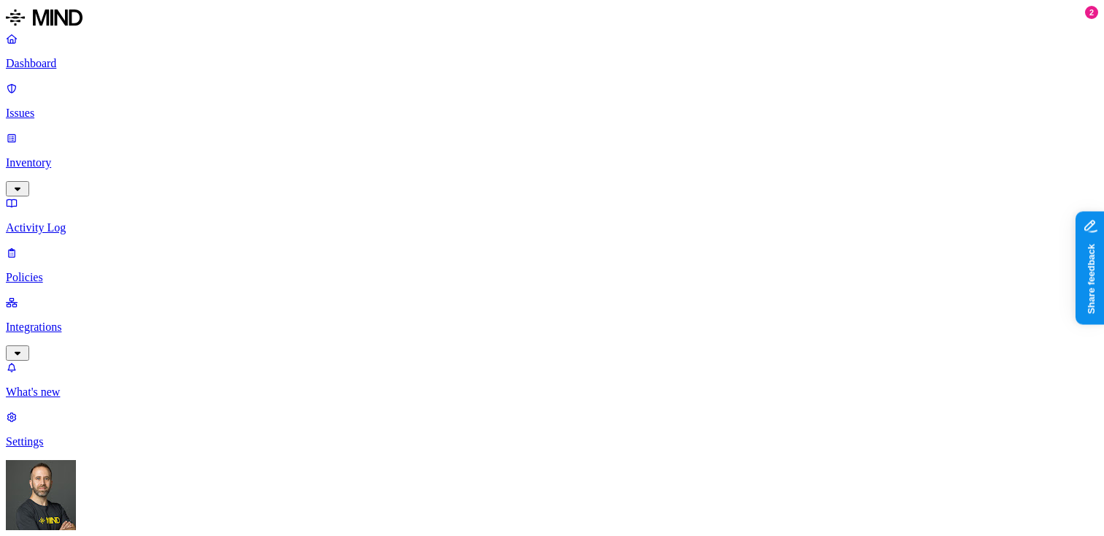
click at [90, 131] on link "Inventory" at bounding box center [552, 162] width 1092 height 63
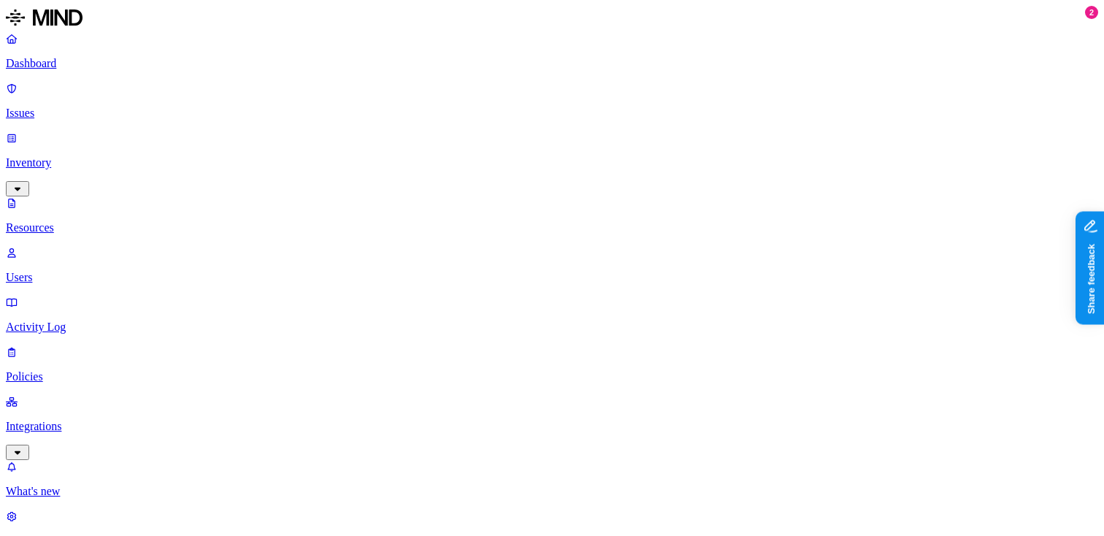
click at [75, 66] on p "Dashboard" at bounding box center [552, 63] width 1092 height 13
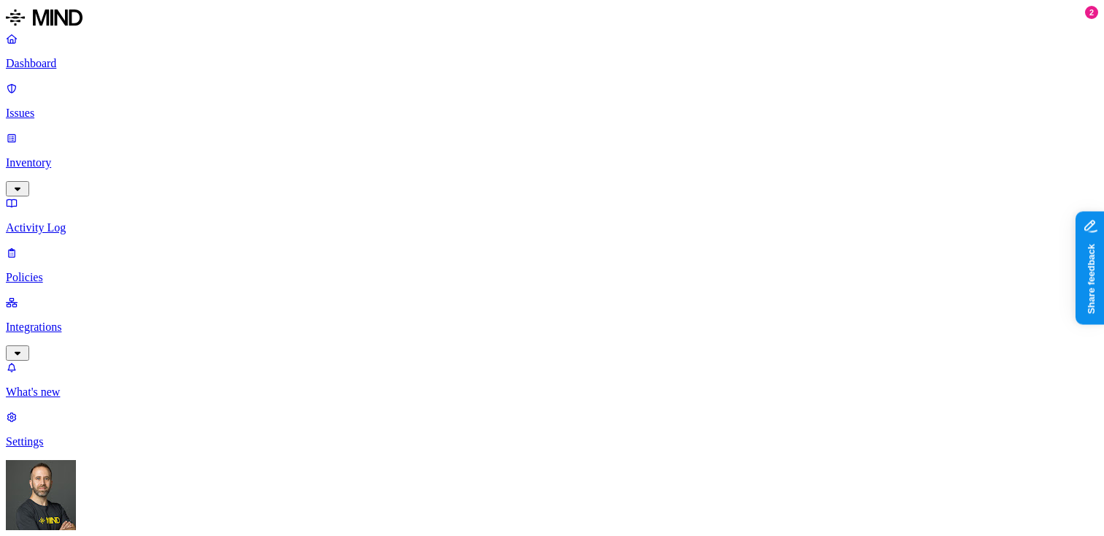
click at [138, 515] on html "Dashboard Issues Inventory Activity Log Policies Integrations What's new 2 Sett…" at bounding box center [552, 541] width 1104 height 1082
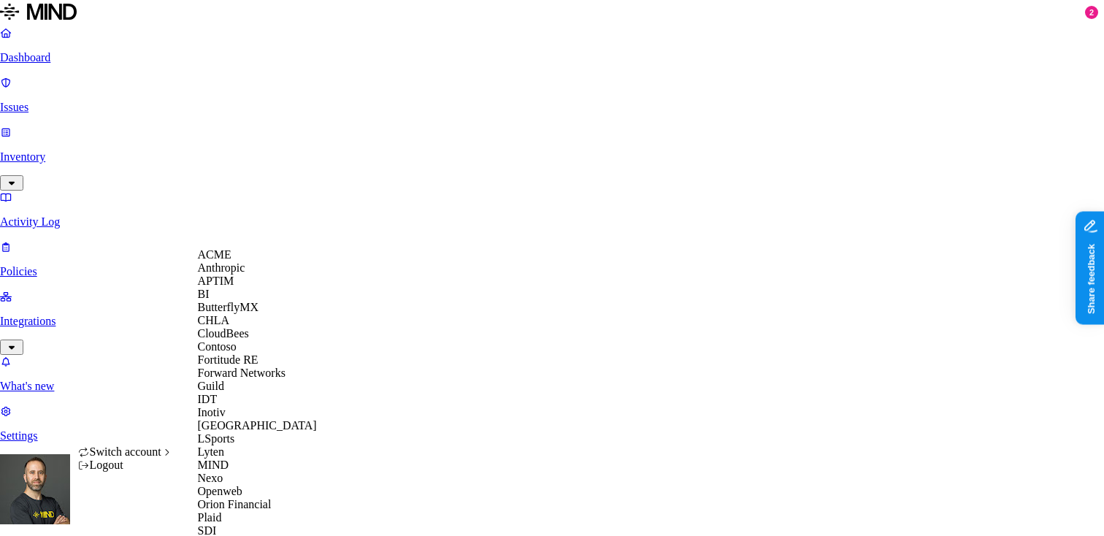
click at [255, 327] on div "CHLA" at bounding box center [269, 320] width 142 height 13
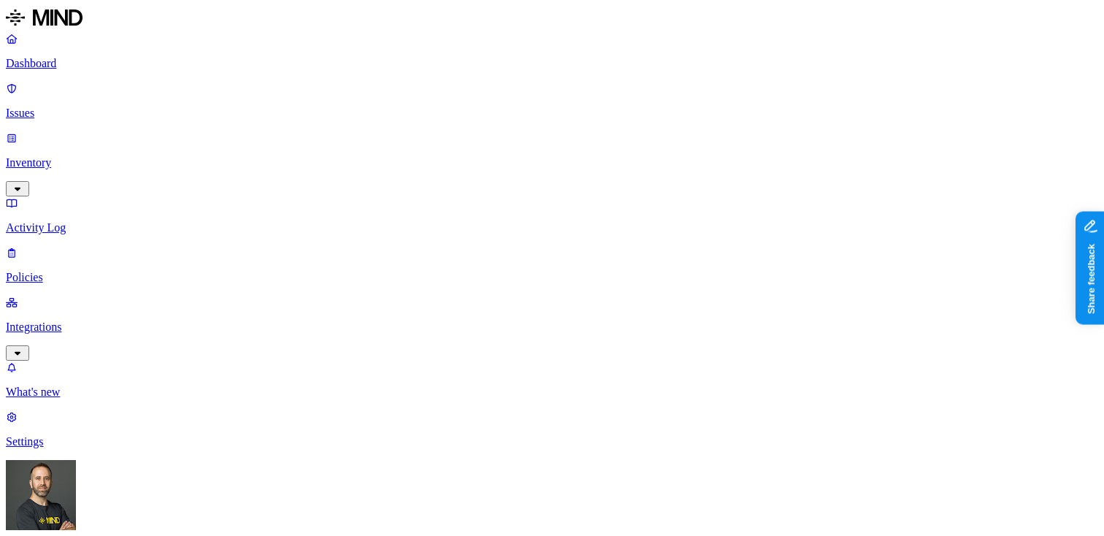
click at [72, 321] on p "Integrations" at bounding box center [552, 327] width 1092 height 13
click at [53, 64] on p "Dashboard" at bounding box center [552, 63] width 1092 height 13
click at [142, 521] on html "Dashboard Issues Inventory Activity Log Policies Integrations What's new 2 Sett…" at bounding box center [552, 453] width 1104 height 906
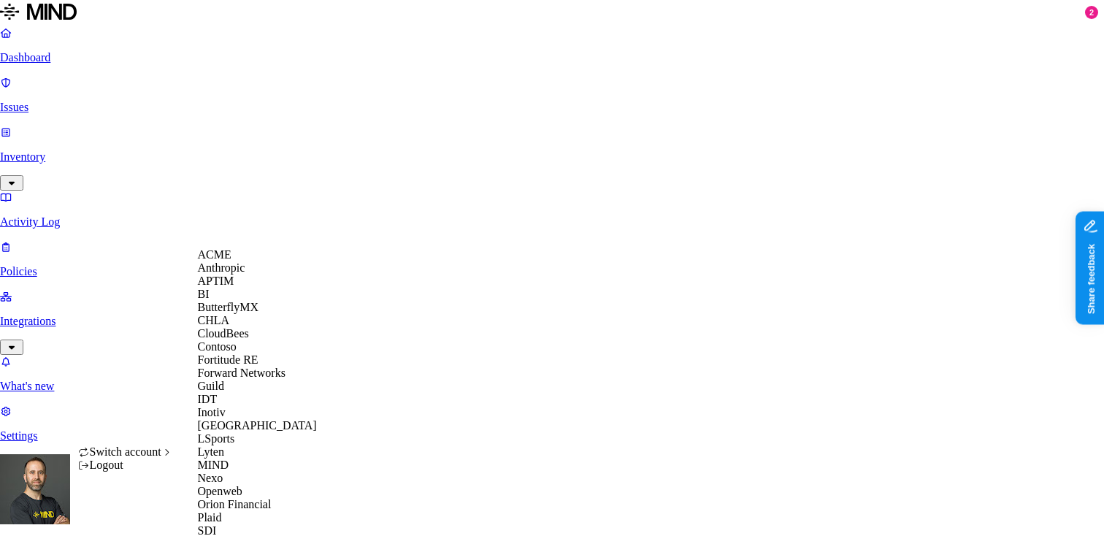
click at [240, 288] on div "APTIM" at bounding box center [269, 281] width 142 height 13
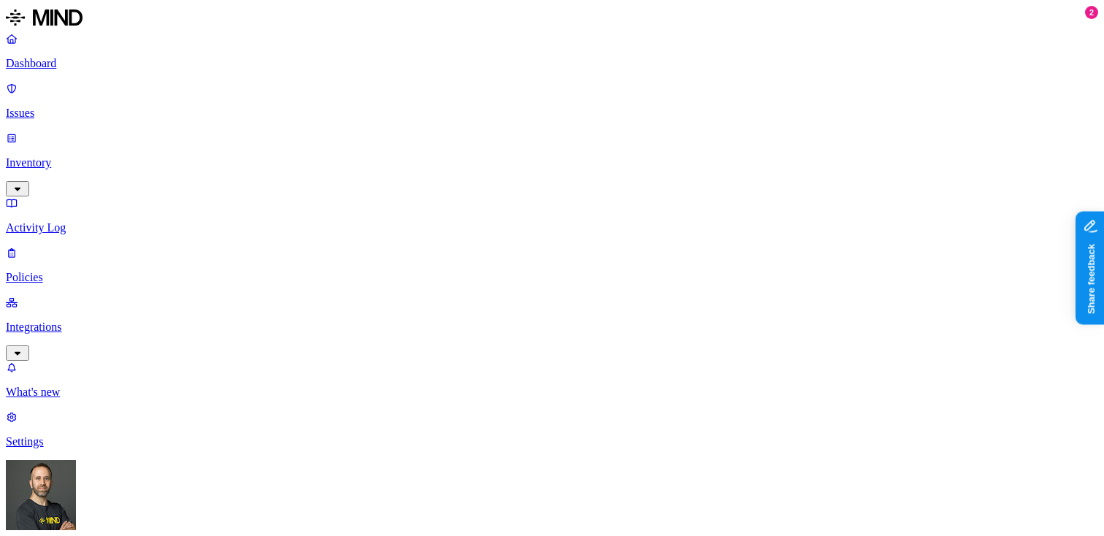
click at [117, 107] on p "Issues" at bounding box center [552, 113] width 1092 height 13
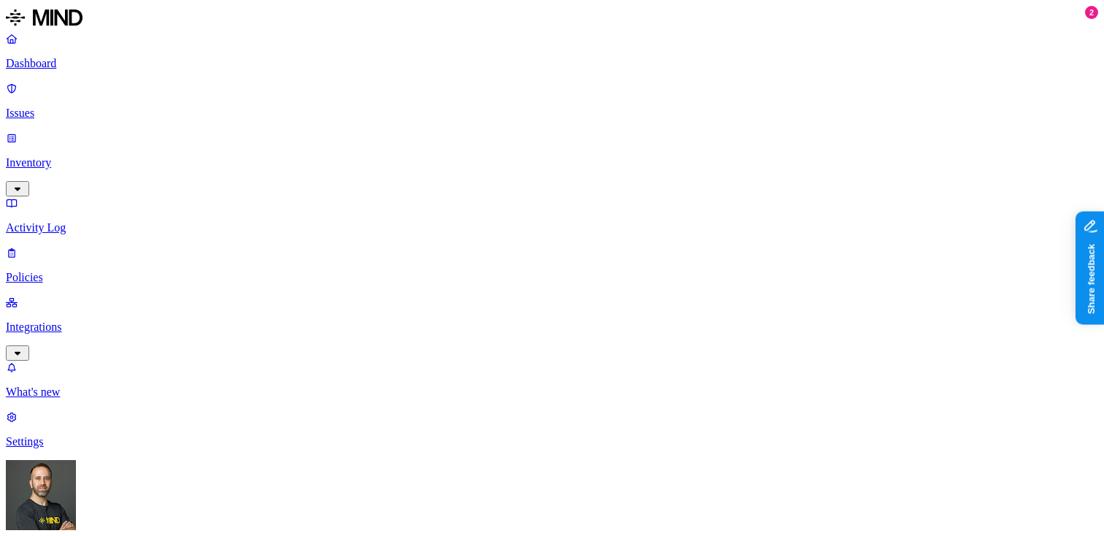
click at [467, 167] on button "button" at bounding box center [473, 164] width 12 height 4
click at [467, 139] on button "button" at bounding box center [473, 136] width 12 height 4
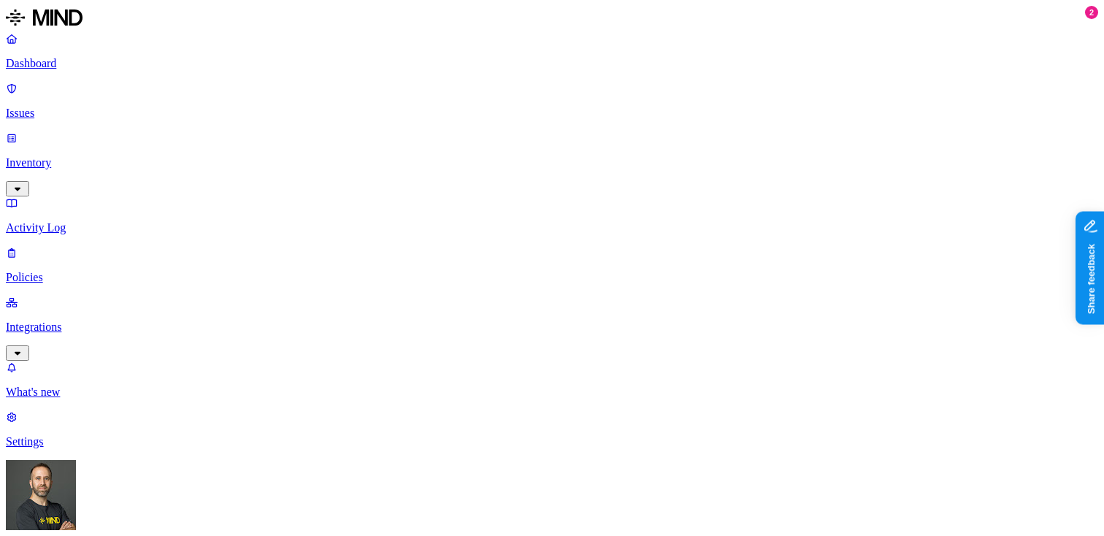
click at [114, 64] on p "Dashboard" at bounding box center [552, 63] width 1092 height 13
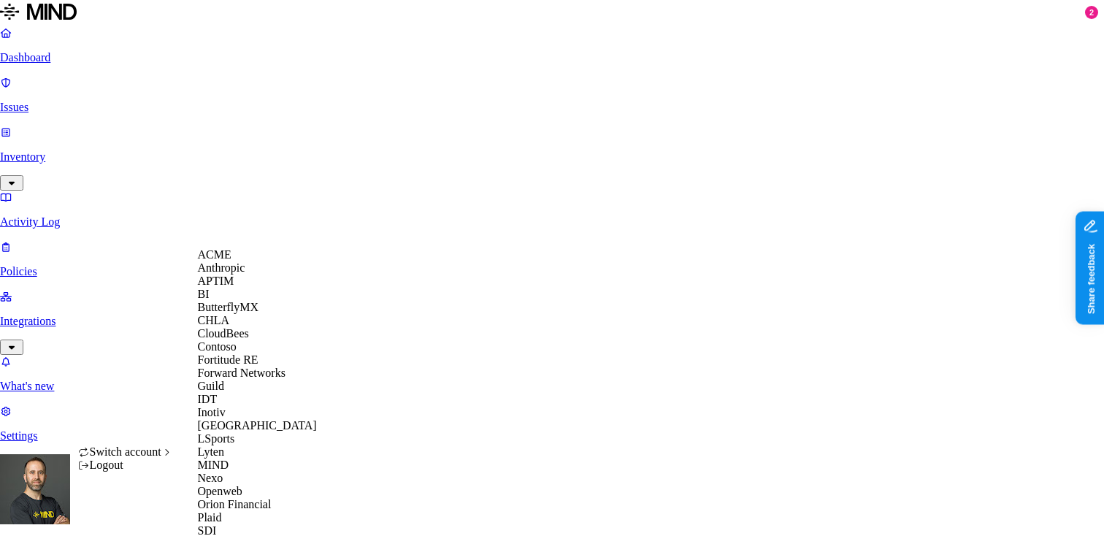
click at [242, 340] on span "CloudBees" at bounding box center [223, 333] width 51 height 12
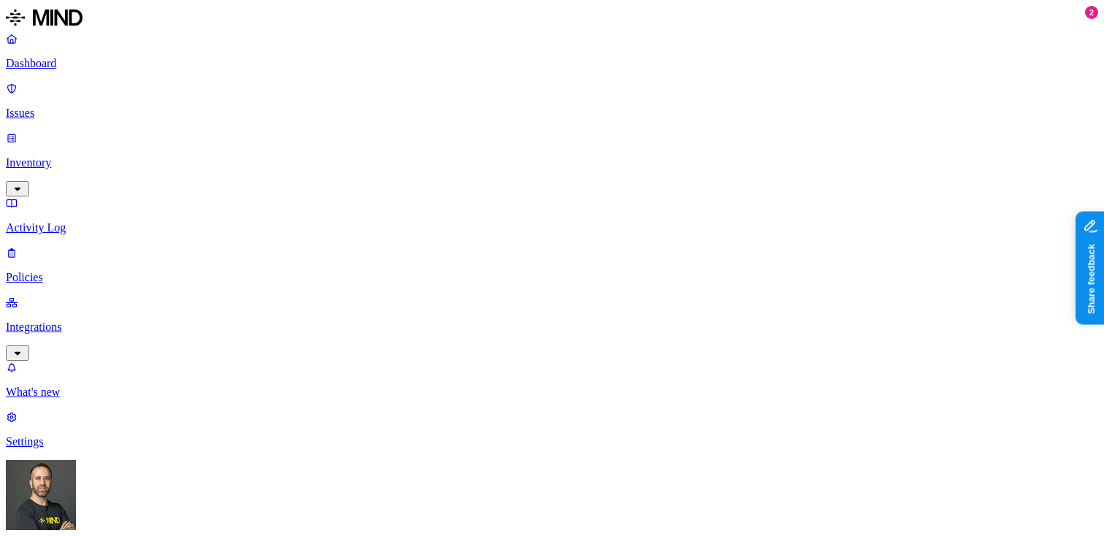
click at [112, 156] on p "Inventory" at bounding box center [552, 162] width 1092 height 13
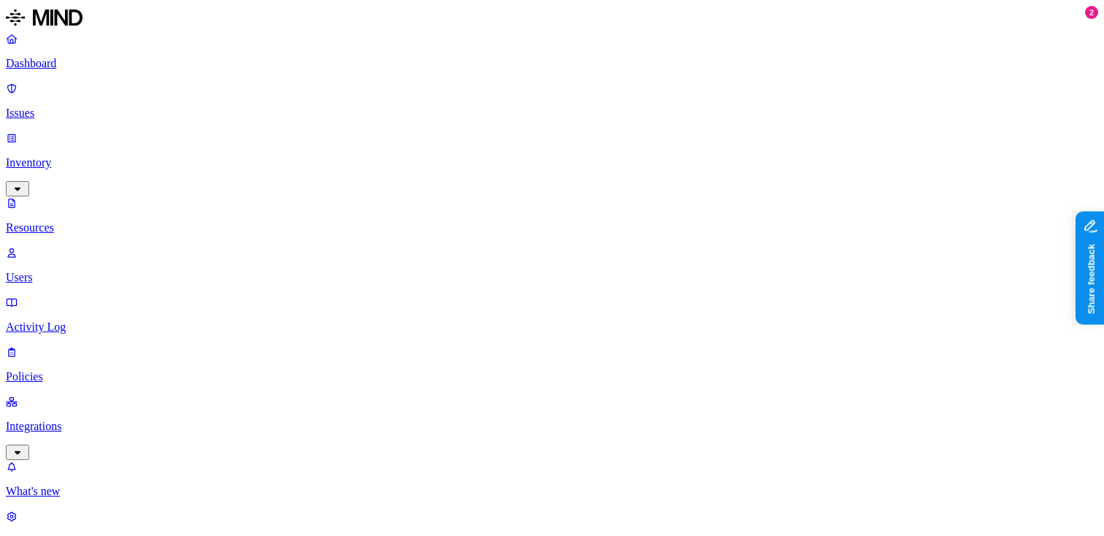
click at [435, 102] on button "button" at bounding box center [441, 100] width 12 height 4
click at [435, 118] on button "button" at bounding box center [441, 116] width 12 height 4
click at [435, 134] on button "button" at bounding box center [441, 132] width 12 height 4
click at [435, 150] on button "button" at bounding box center [441, 148] width 12 height 4
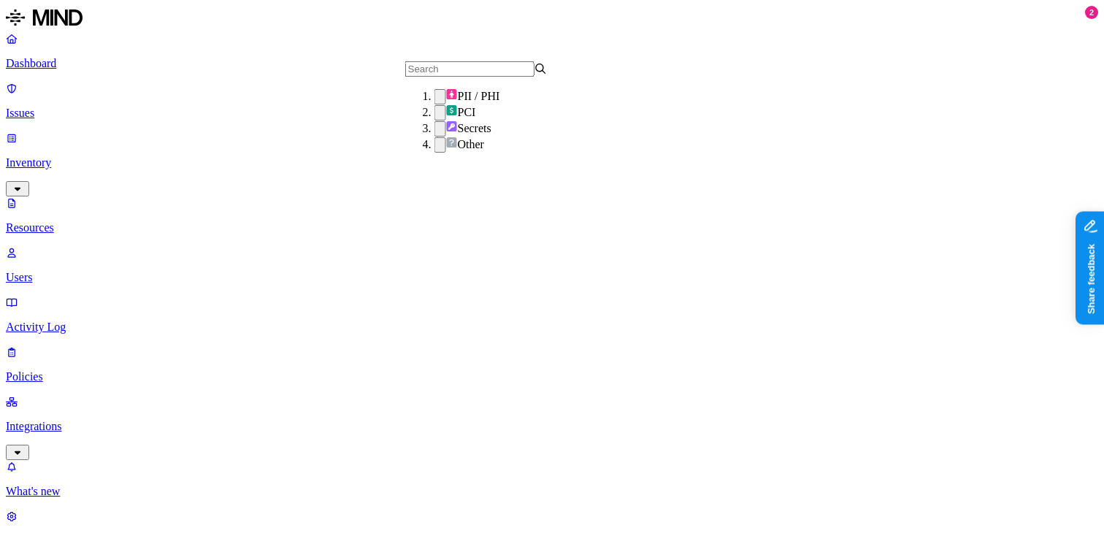
click at [435, 153] on button "button" at bounding box center [441, 144] width 12 height 15
click at [435, 120] on button "button" at bounding box center [441, 112] width 12 height 15
click at [435, 104] on button "button" at bounding box center [441, 96] width 12 height 15
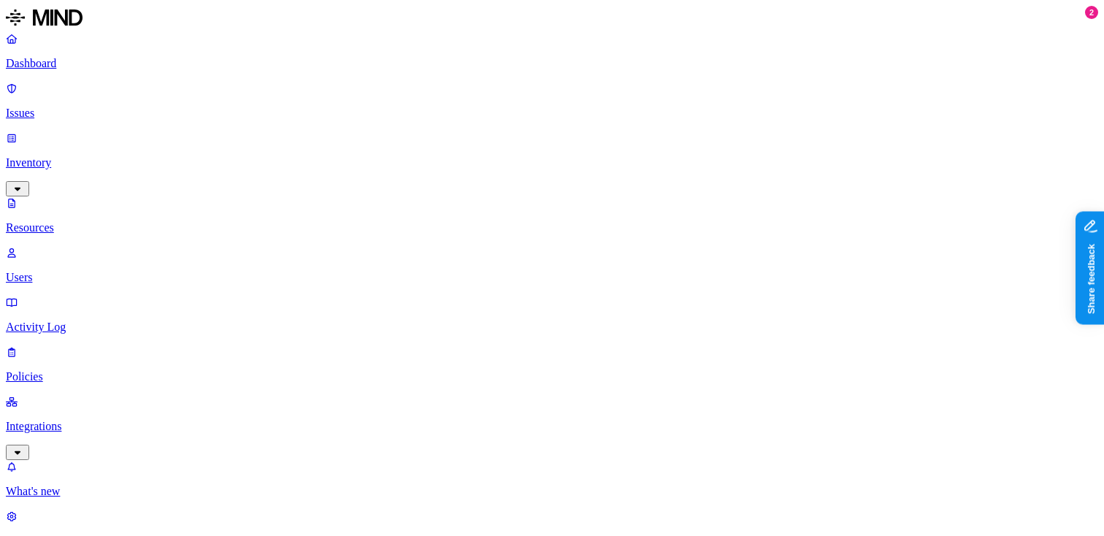
scroll to position [371, 0]
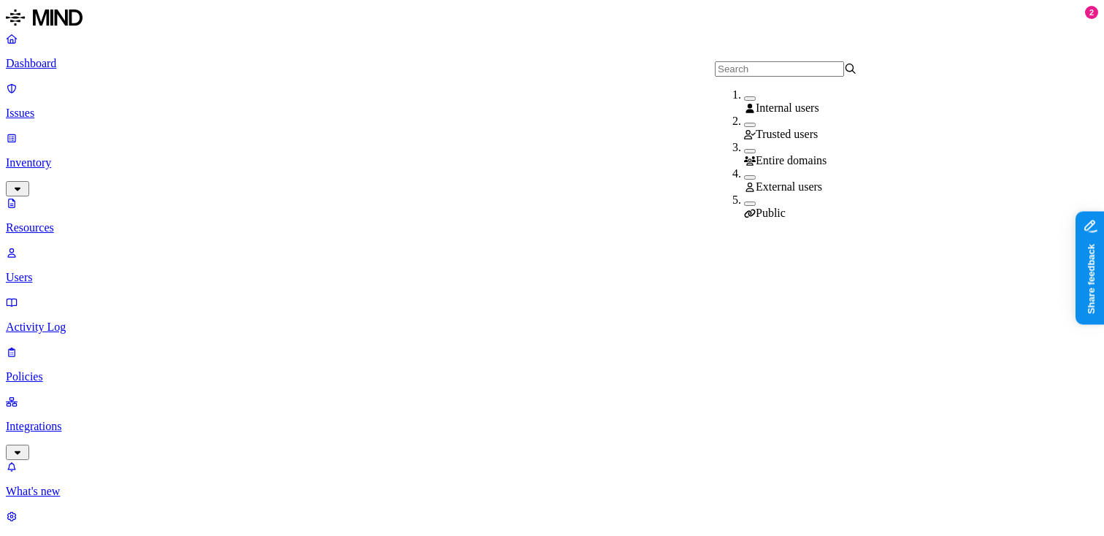
click at [744, 180] on div "External users" at bounding box center [815, 180] width 142 height 26
click at [744, 204] on button "button" at bounding box center [750, 206] width 12 height 4
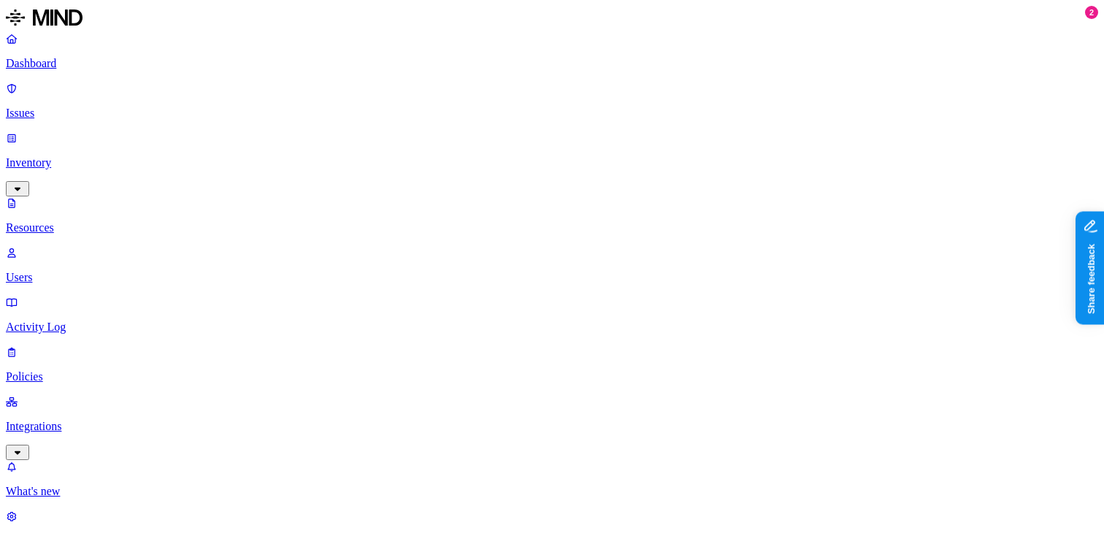
scroll to position [154, 0]
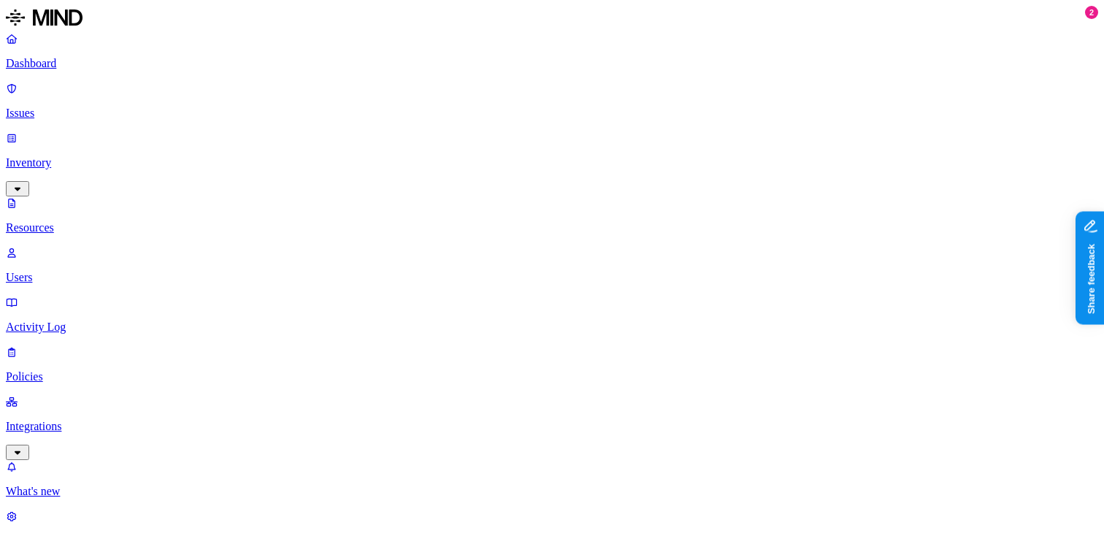
click at [435, 134] on button "button" at bounding box center [441, 125] width 12 height 15
click at [435, 117] on button "button" at bounding box center [441, 114] width 12 height 4
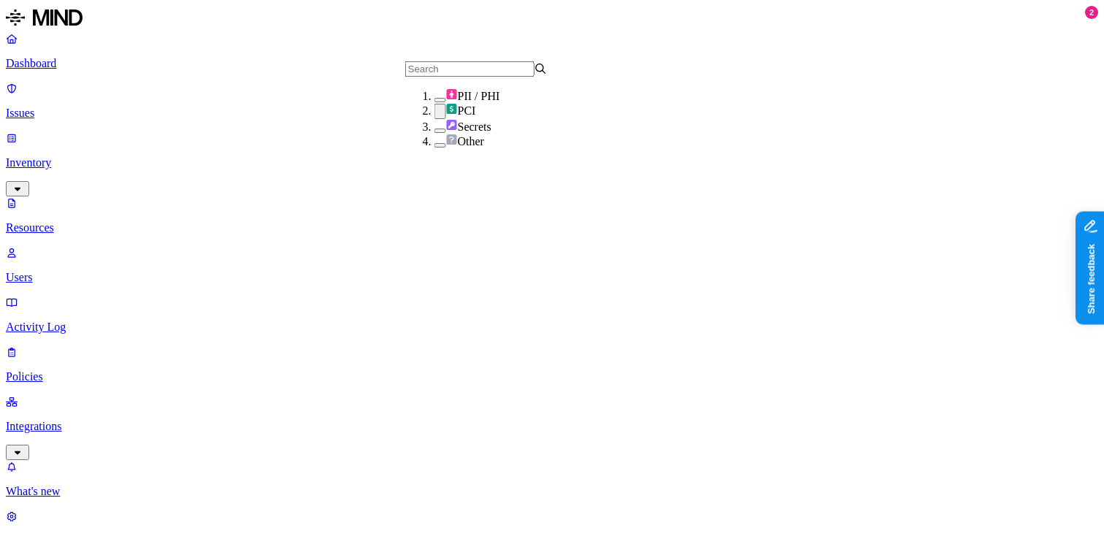
click at [435, 119] on button "button" at bounding box center [441, 111] width 12 height 15
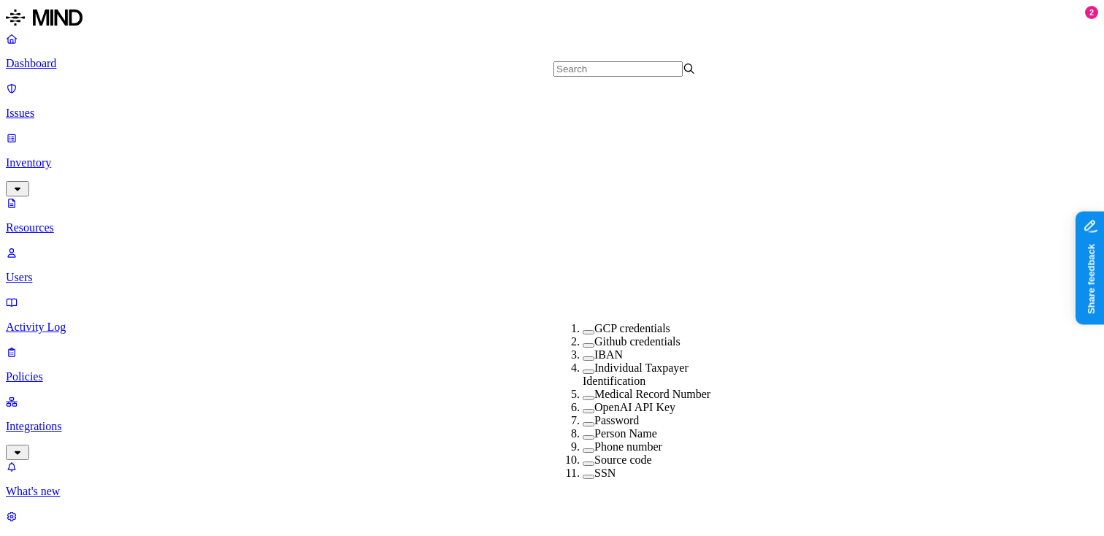
scroll to position [349, 0]
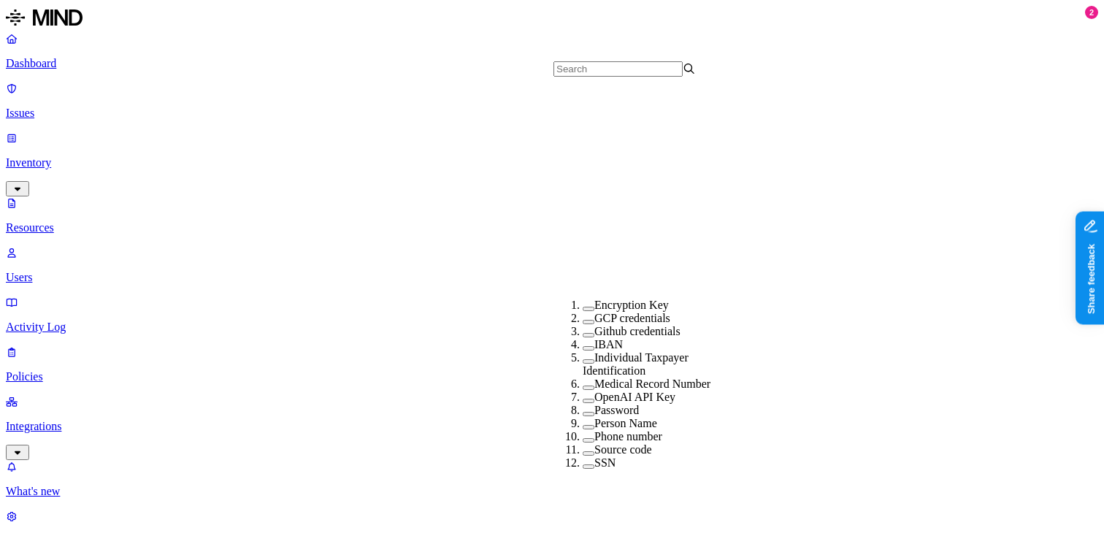
click at [583, 464] on button "button" at bounding box center [589, 466] width 12 height 4
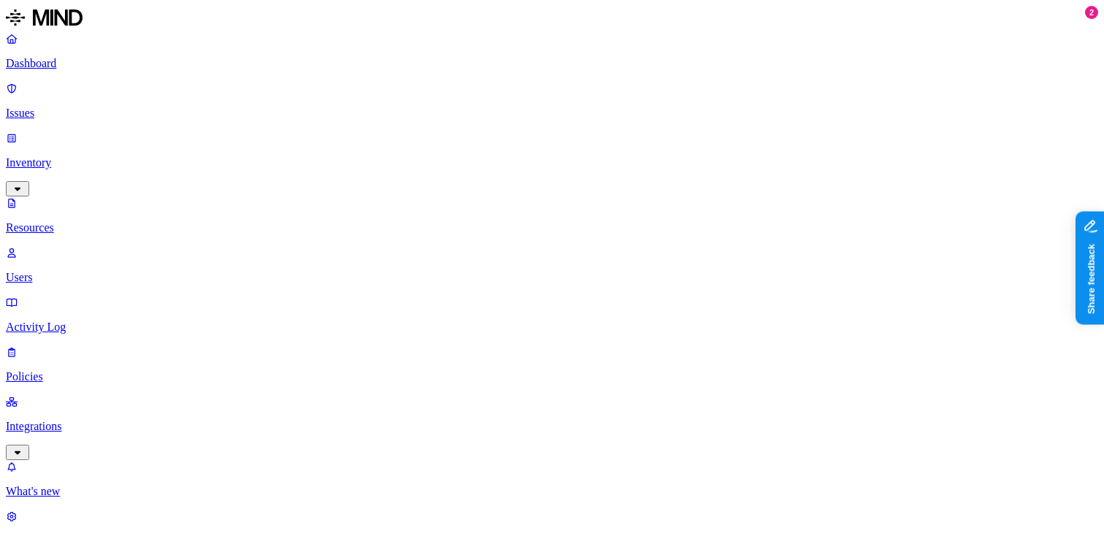
click at [85, 70] on link "Dashboard" at bounding box center [552, 51] width 1092 height 38
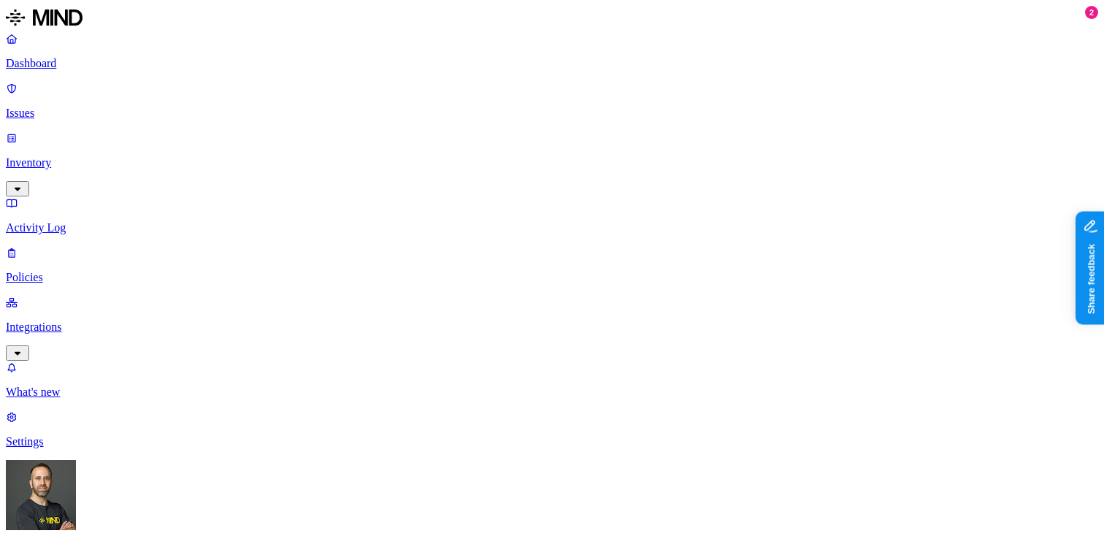
click at [82, 131] on link "Inventory" at bounding box center [552, 162] width 1092 height 63
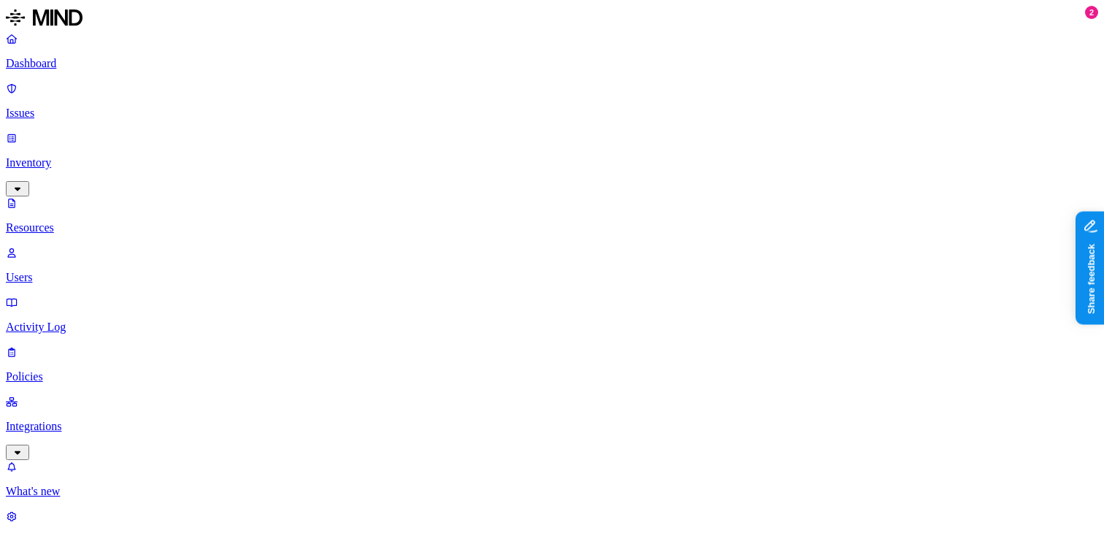
click at [655, 101] on button "button" at bounding box center [661, 98] width 12 height 4
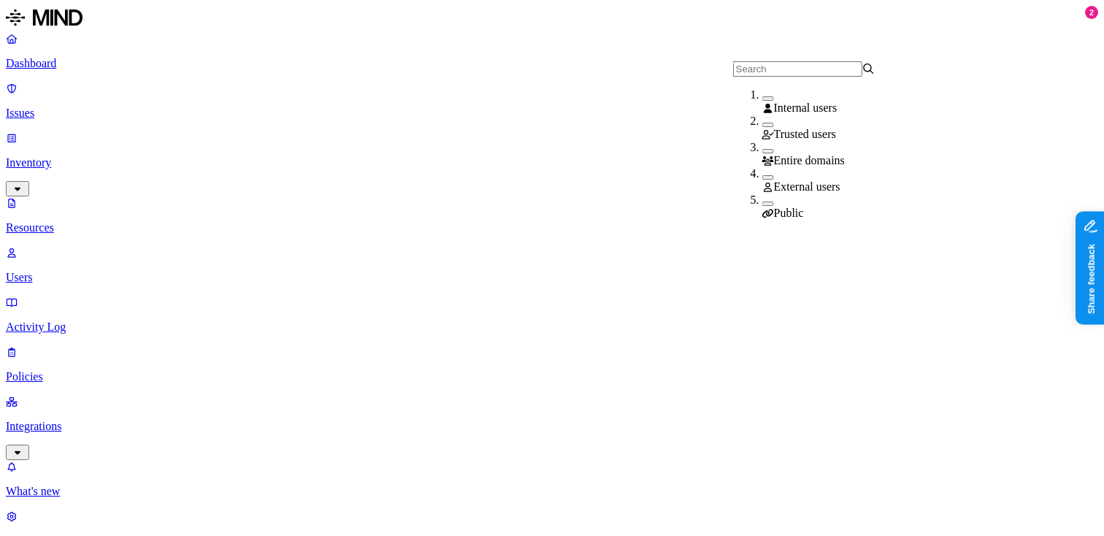
click at [762, 180] on button "button" at bounding box center [768, 177] width 12 height 4
click at [762, 204] on button "button" at bounding box center [768, 206] width 12 height 4
click at [762, 178] on button "button" at bounding box center [768, 174] width 12 height 15
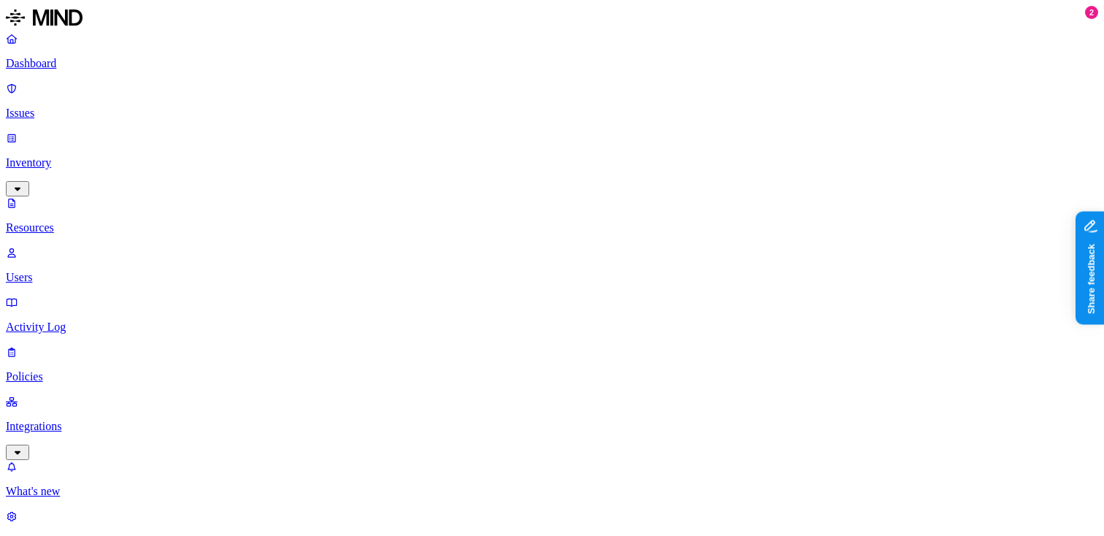
scroll to position [502, 0]
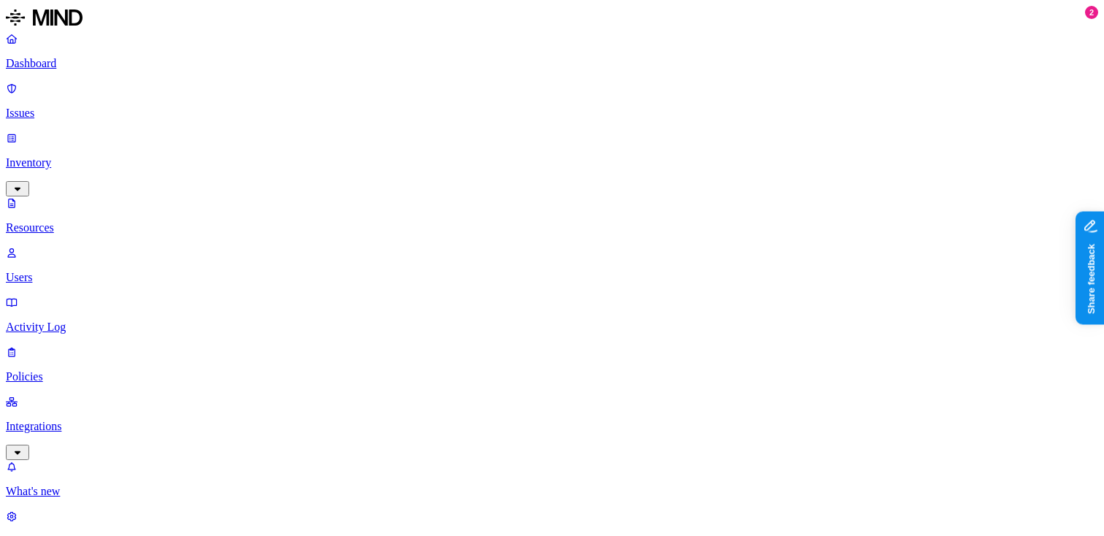
scroll to position [0, 0]
click at [435, 117] on button "button" at bounding box center [441, 114] width 12 height 4
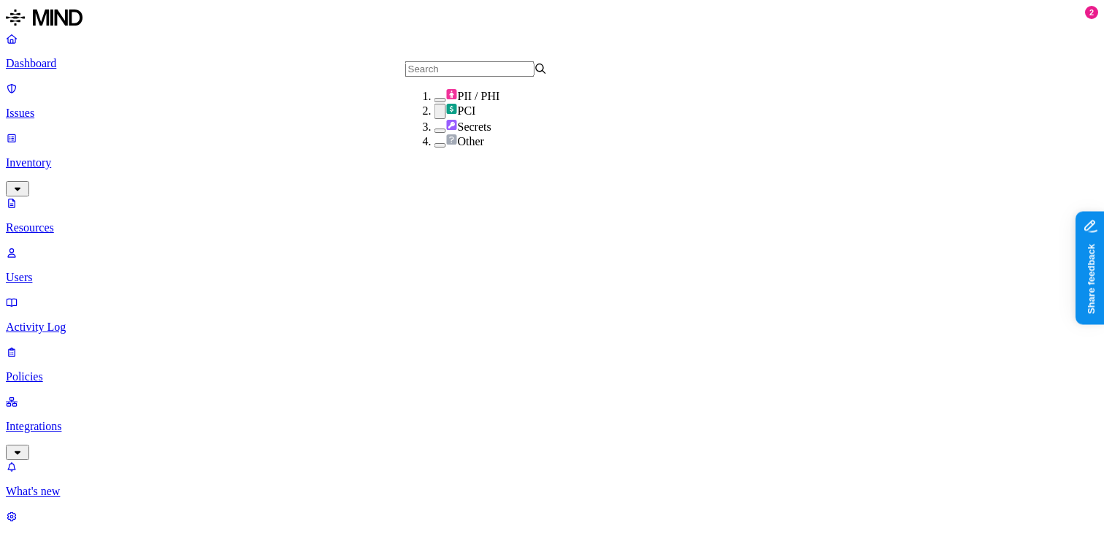
click at [435, 119] on button "button" at bounding box center [441, 111] width 12 height 15
click at [435, 102] on button "button" at bounding box center [441, 100] width 12 height 4
click at [435, 104] on button "button" at bounding box center [441, 96] width 12 height 15
click at [435, 131] on button "button" at bounding box center [441, 129] width 12 height 4
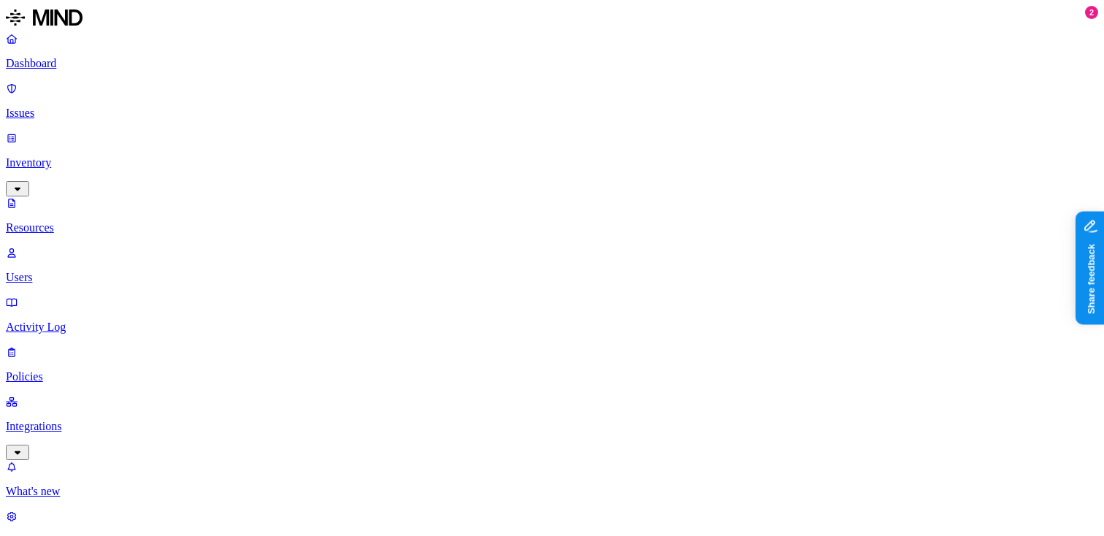
click at [435, 102] on button "button" at bounding box center [441, 100] width 12 height 4
click at [435, 135] on button "button" at bounding box center [441, 127] width 12 height 15
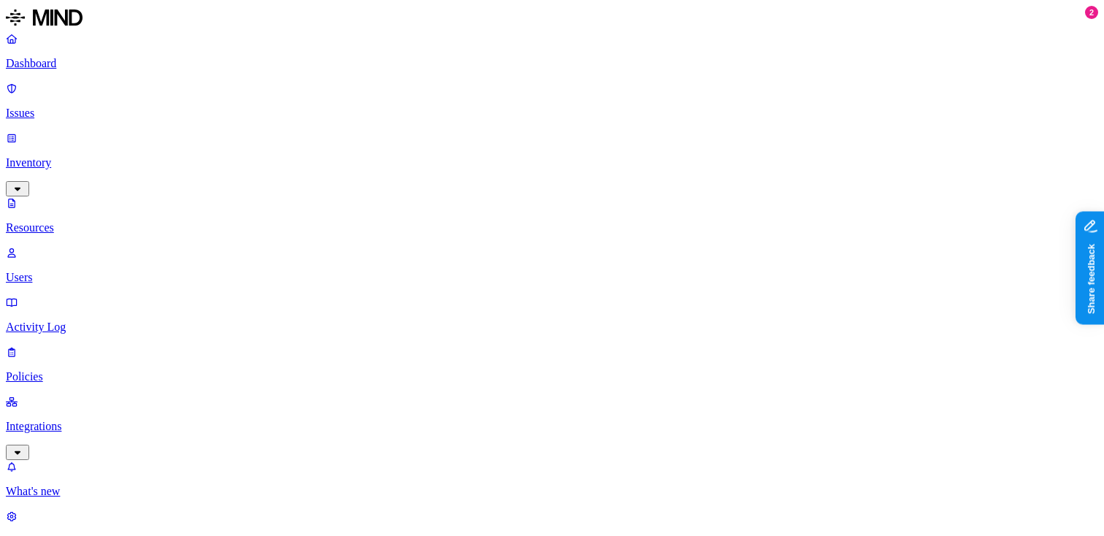
scroll to position [236, 0]
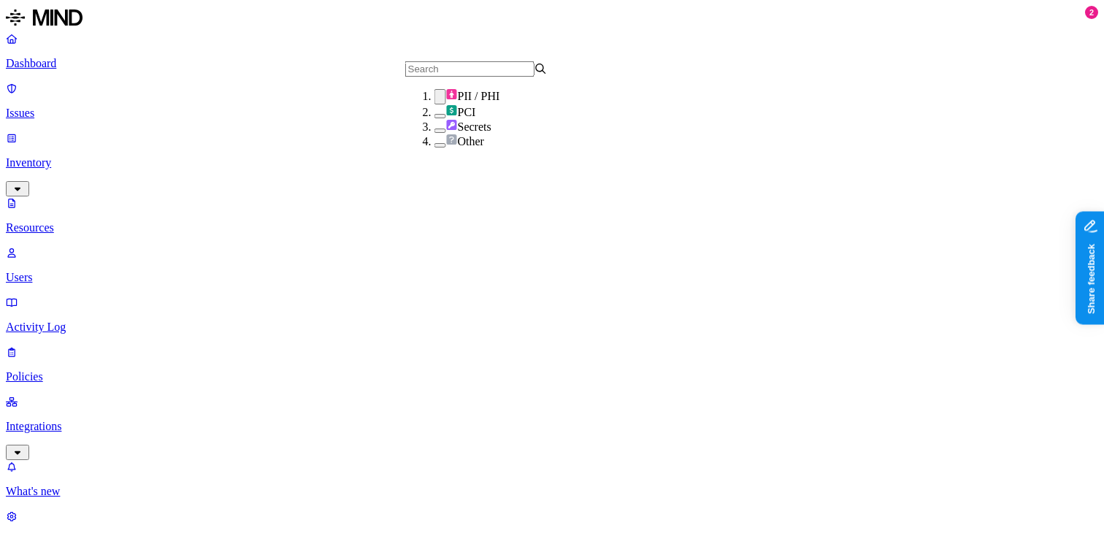
click at [435, 104] on button "button" at bounding box center [441, 96] width 12 height 15
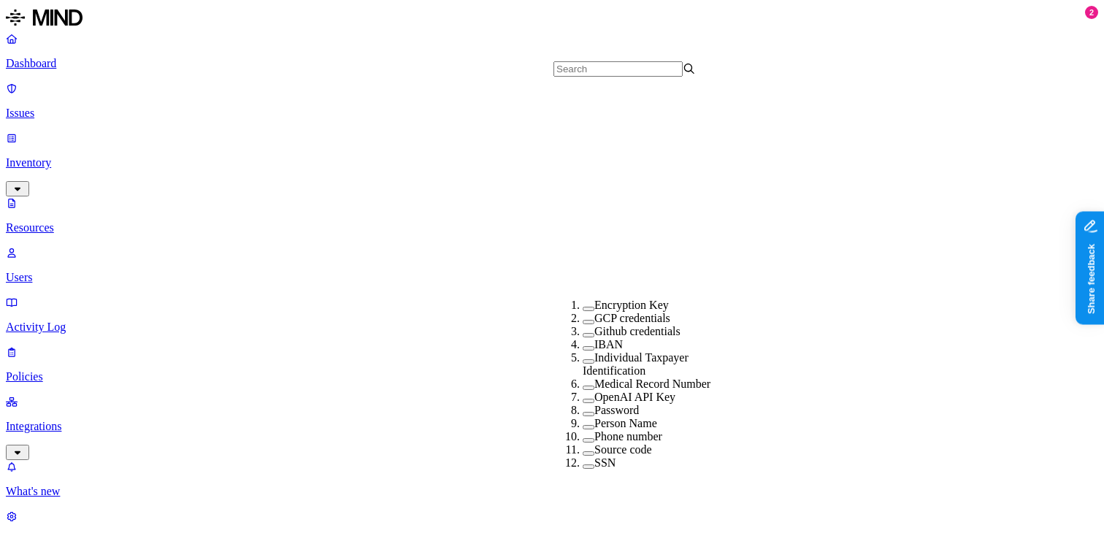
scroll to position [349, 0]
click at [583, 464] on button "button" at bounding box center [589, 466] width 12 height 4
click at [583, 456] on button "button" at bounding box center [589, 463] width 12 height 15
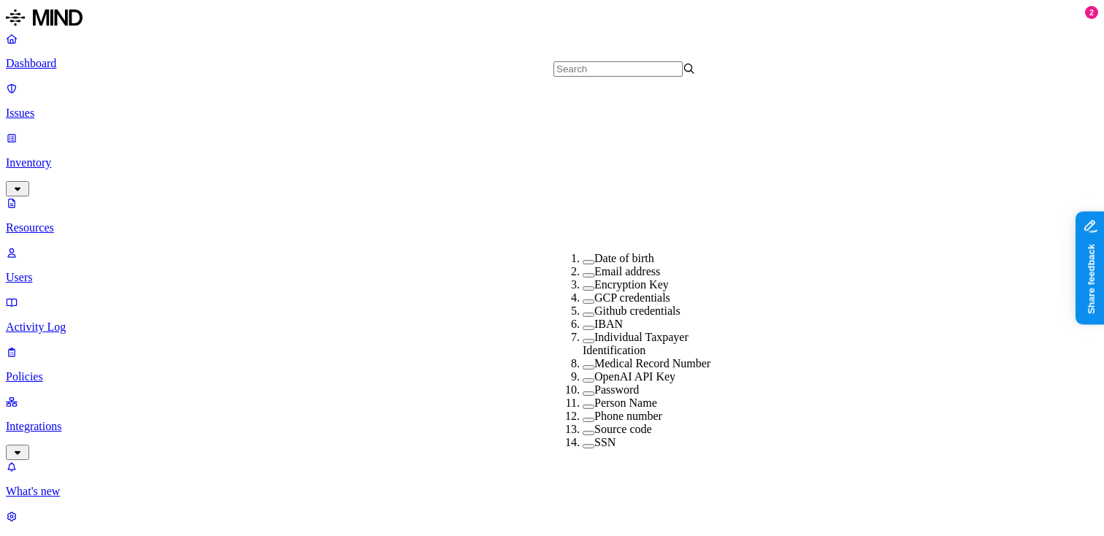
scroll to position [267, 0]
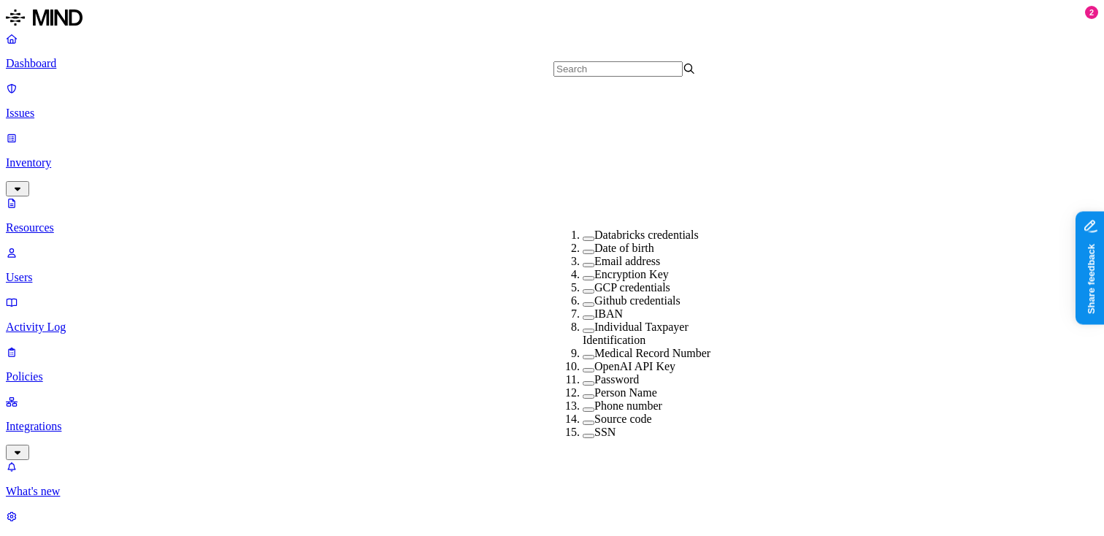
click at [583, 315] on button "button" at bounding box center [589, 317] width 12 height 4
click at [583, 307] on button "button" at bounding box center [589, 314] width 12 height 15
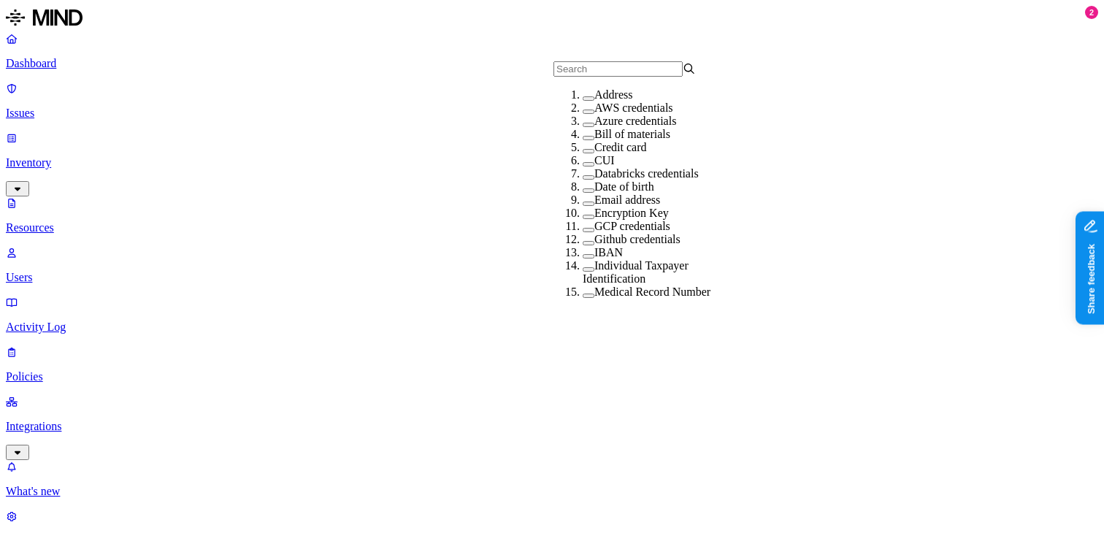
scroll to position [63, 0]
click at [583, 193] on button "button" at bounding box center [589, 190] width 12 height 4
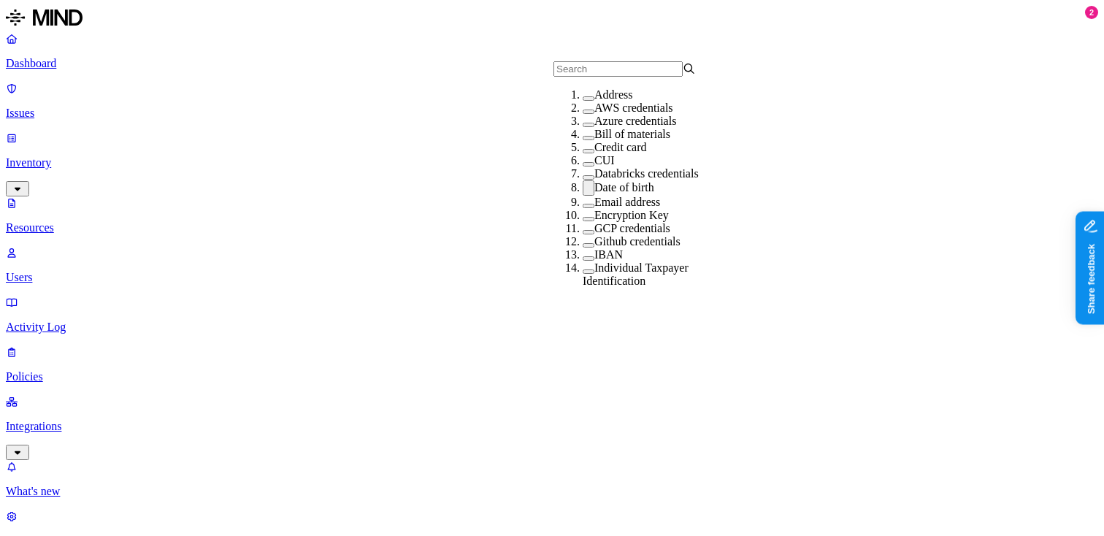
scroll to position [80, 0]
click at [583, 196] on button "button" at bounding box center [589, 187] width 12 height 15
click at [583, 149] on button "button" at bounding box center [589, 151] width 12 height 4
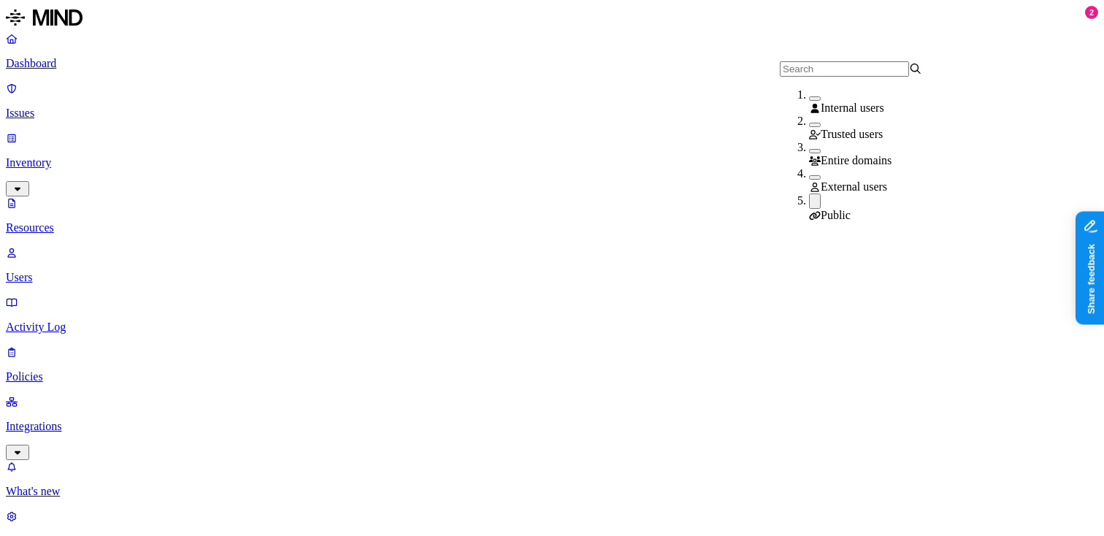
click at [809, 205] on button "button" at bounding box center [815, 201] width 12 height 15
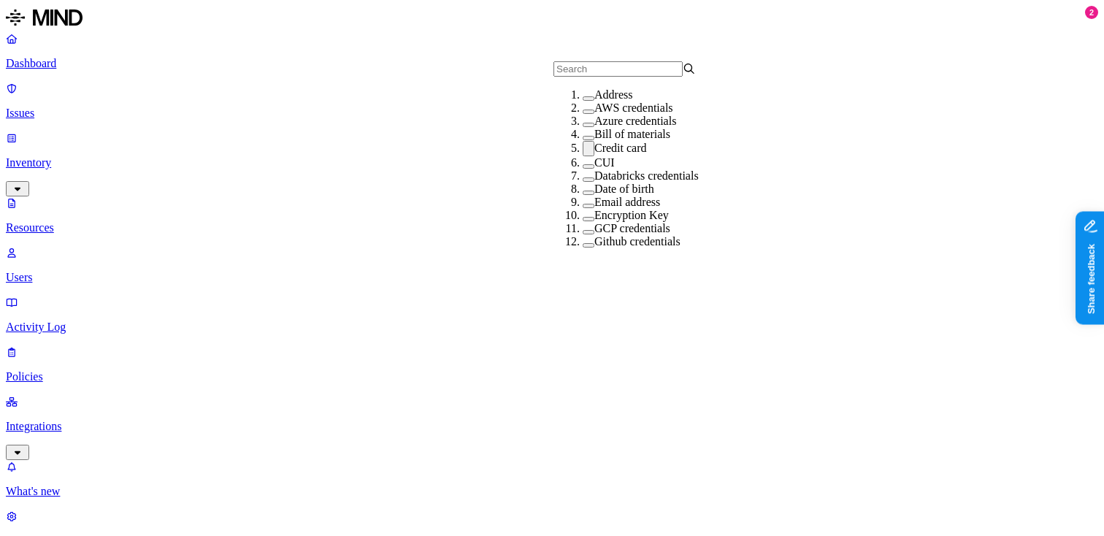
click at [583, 156] on button "button" at bounding box center [589, 148] width 12 height 15
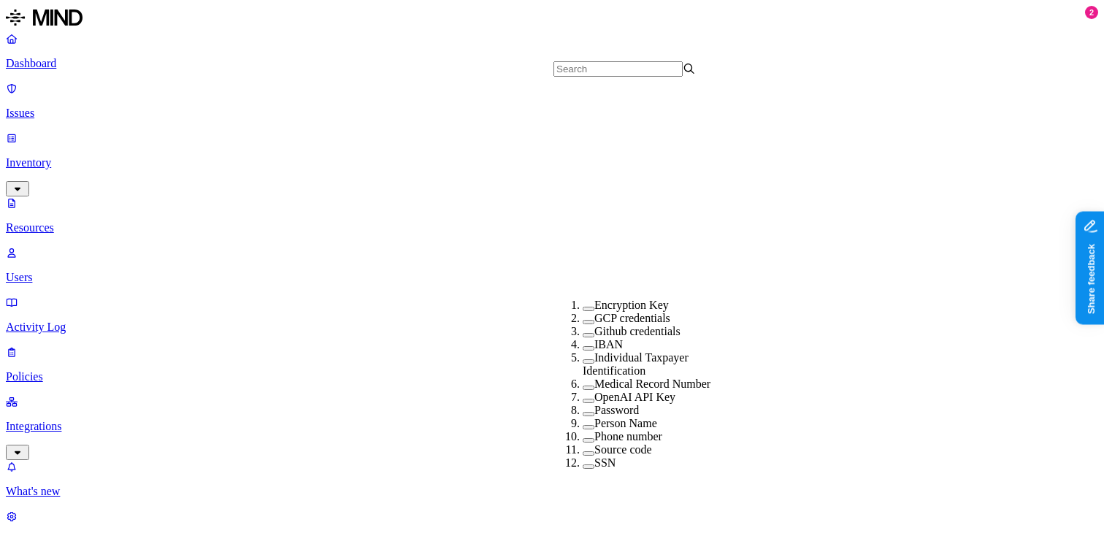
scroll to position [349, 0]
click at [583, 412] on button "button" at bounding box center [589, 414] width 12 height 4
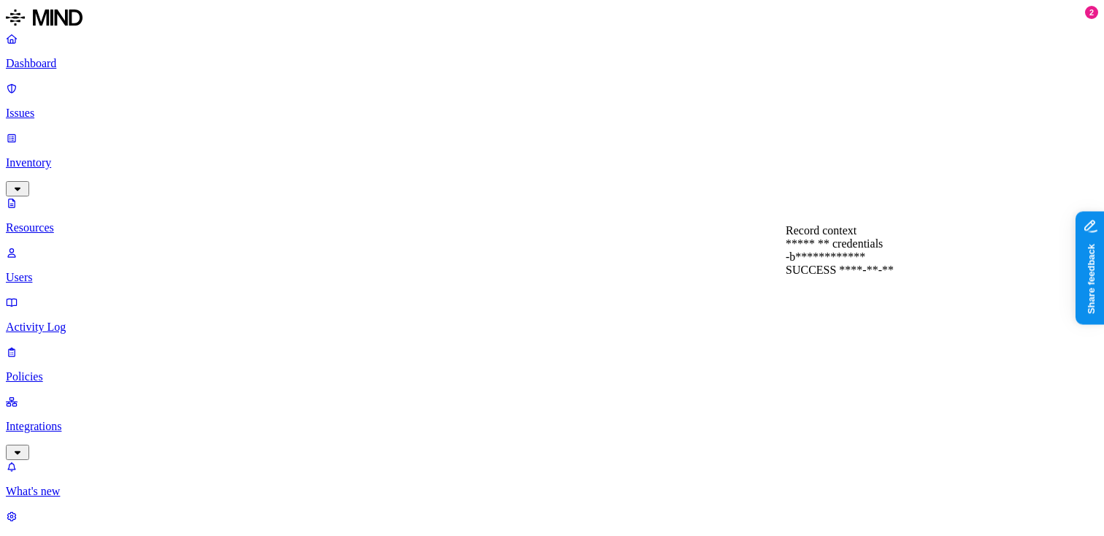
scroll to position [0, 0]
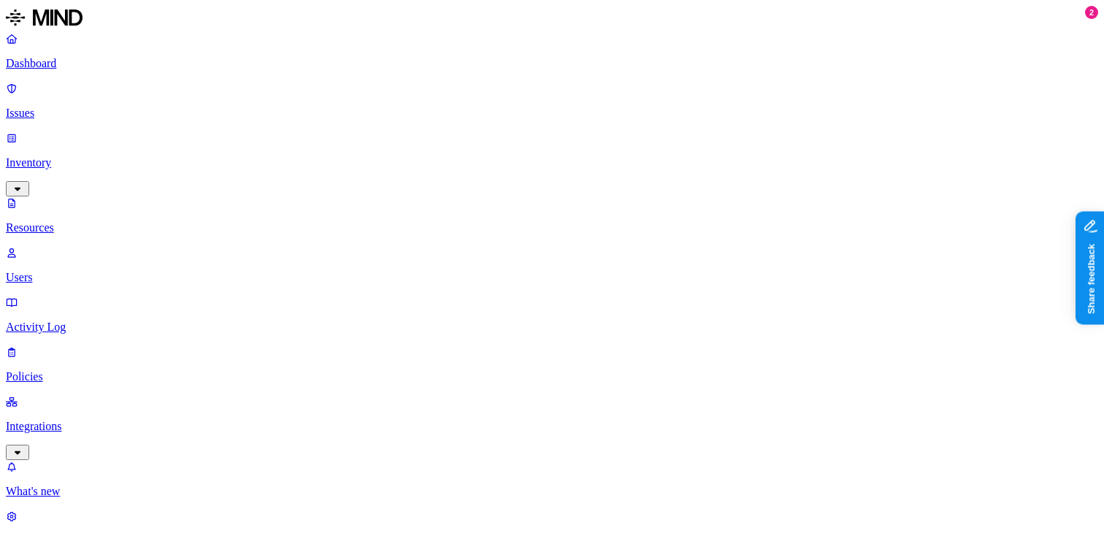
scroll to position [171, 0]
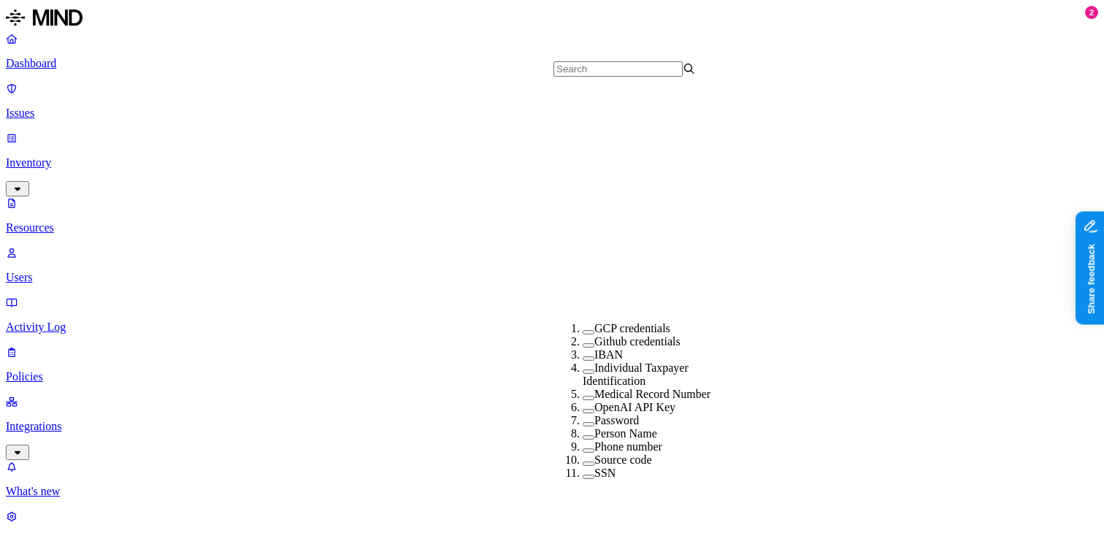
scroll to position [349, 0]
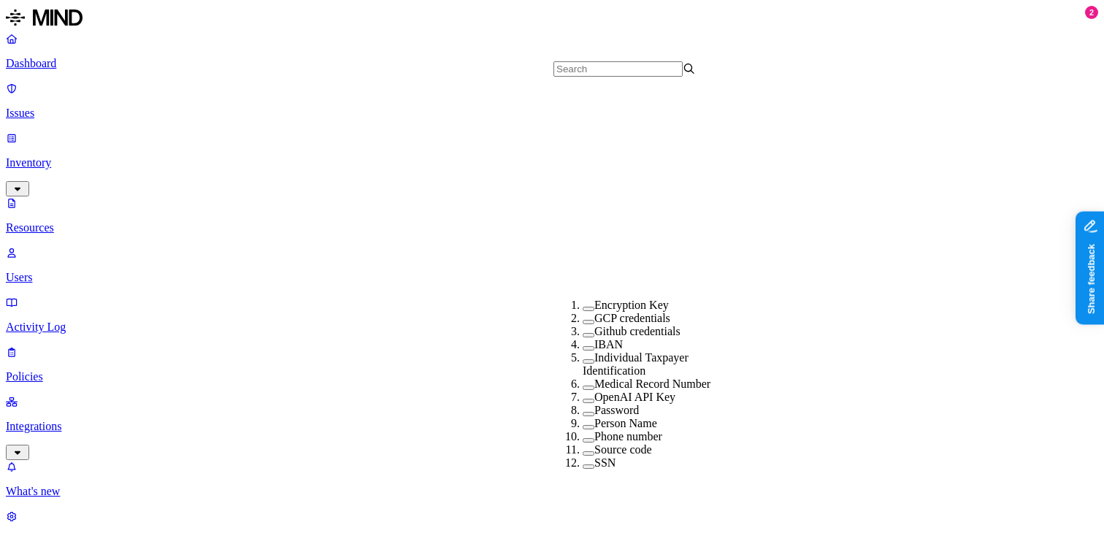
click at [583, 412] on button "button" at bounding box center [589, 414] width 12 height 4
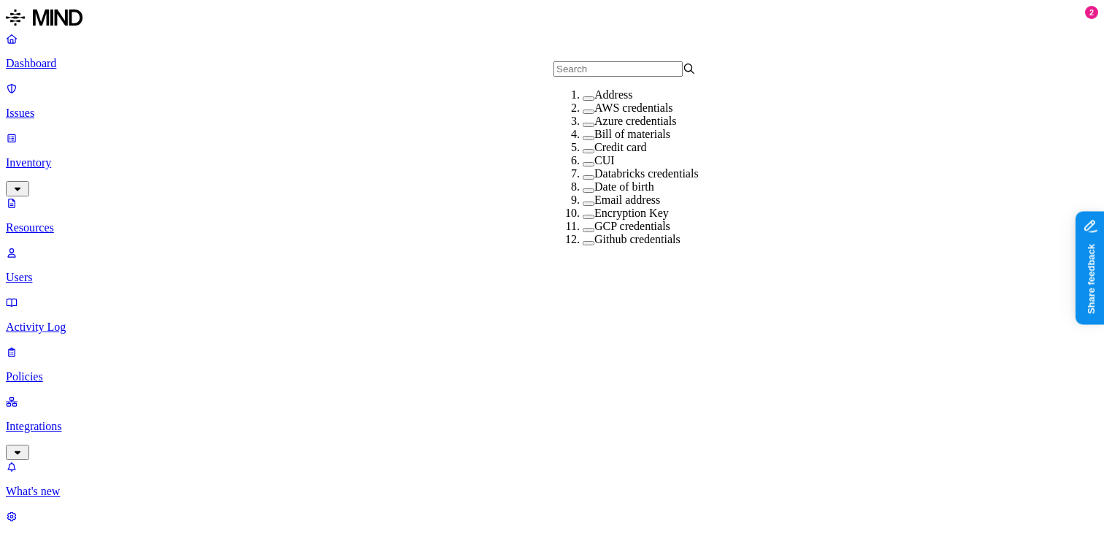
click at [583, 167] on button "button" at bounding box center [589, 164] width 12 height 4
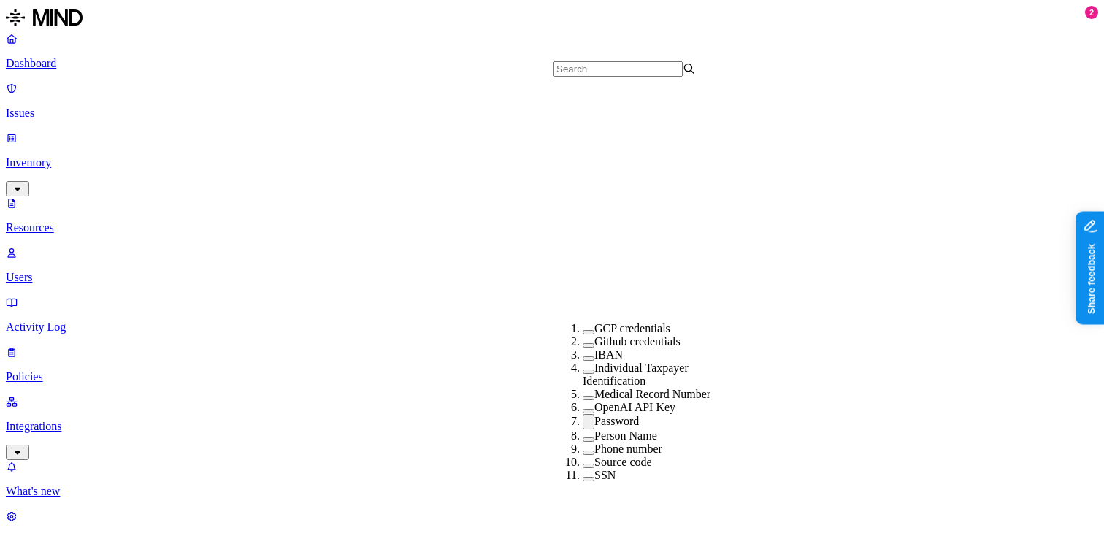
scroll to position [349, 0]
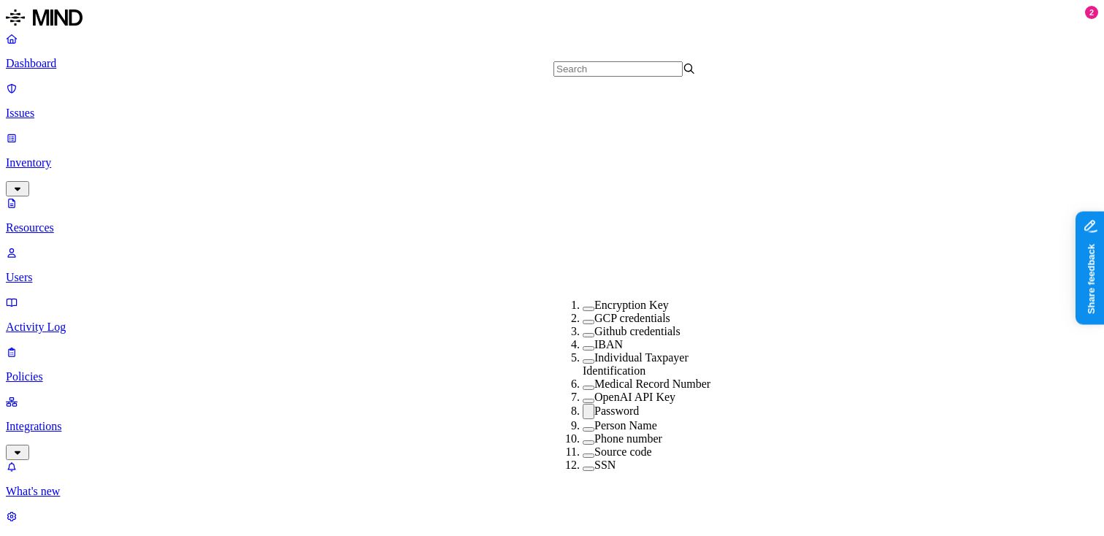
click at [583, 404] on button "button" at bounding box center [589, 411] width 12 height 15
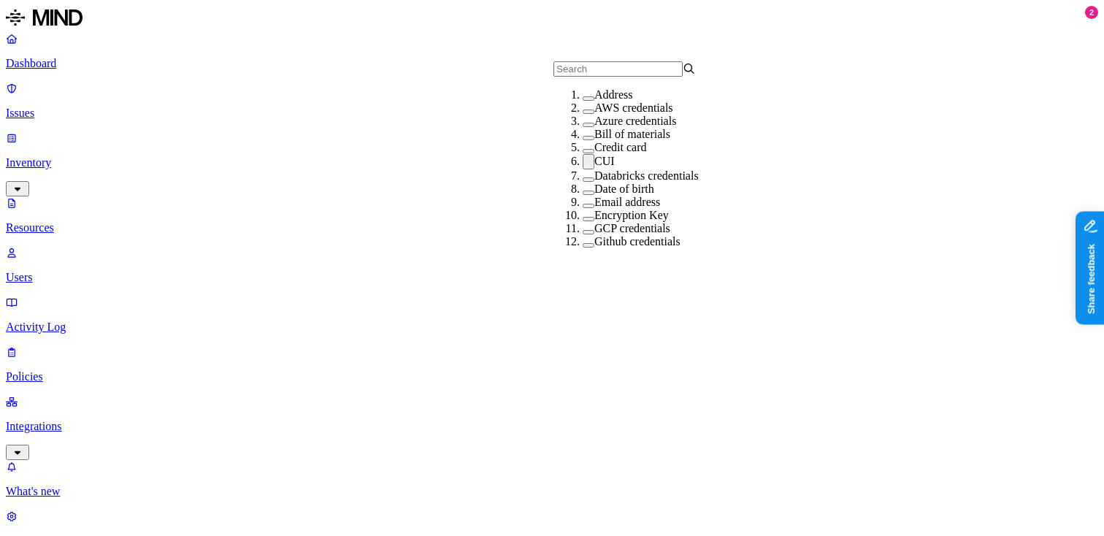
click at [583, 169] on button "button" at bounding box center [589, 161] width 12 height 15
click at [583, 153] on button "button" at bounding box center [589, 151] width 12 height 4
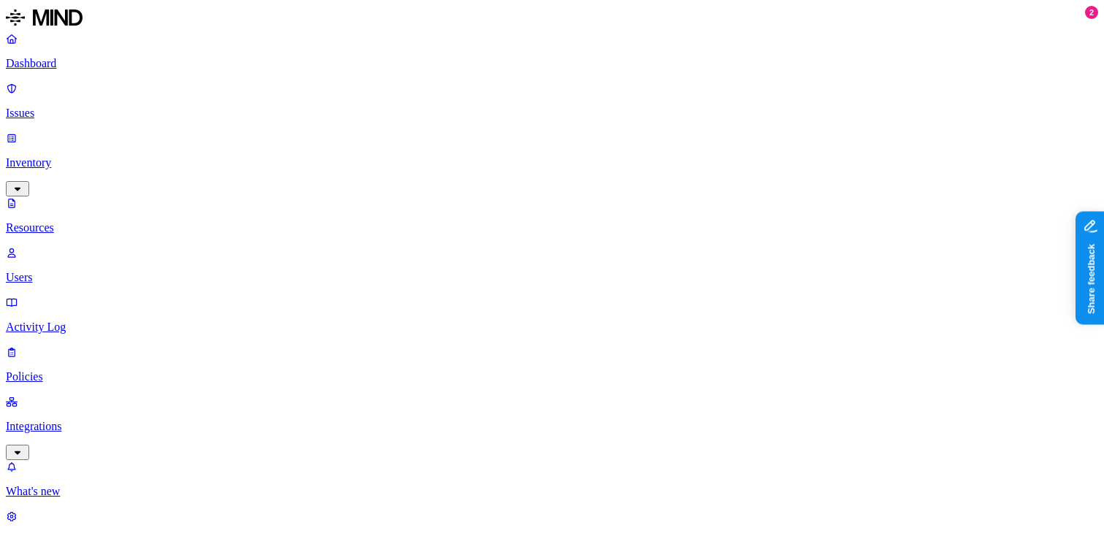
scroll to position [142, 0]
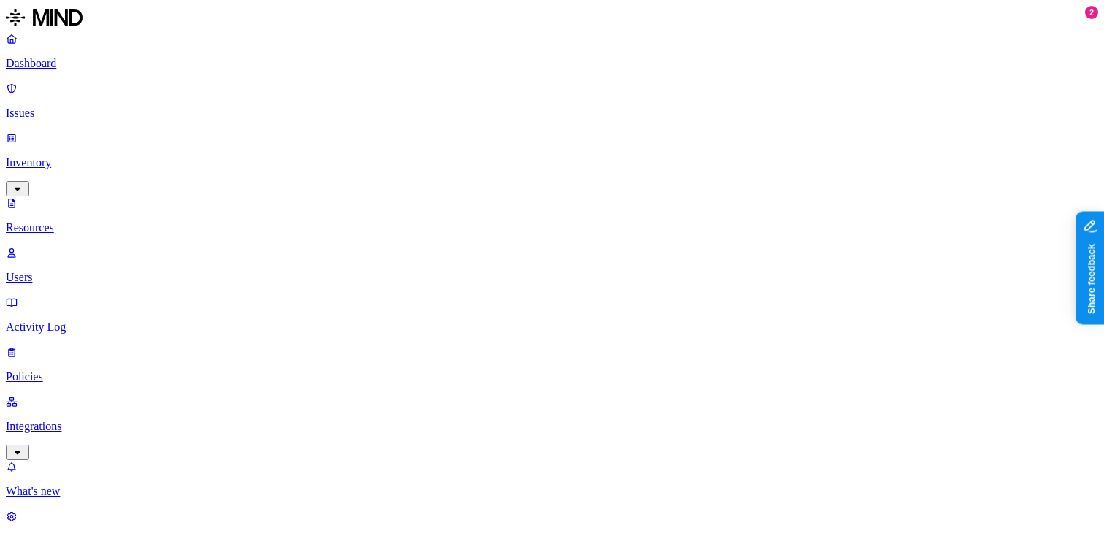
scroll to position [349, 0]
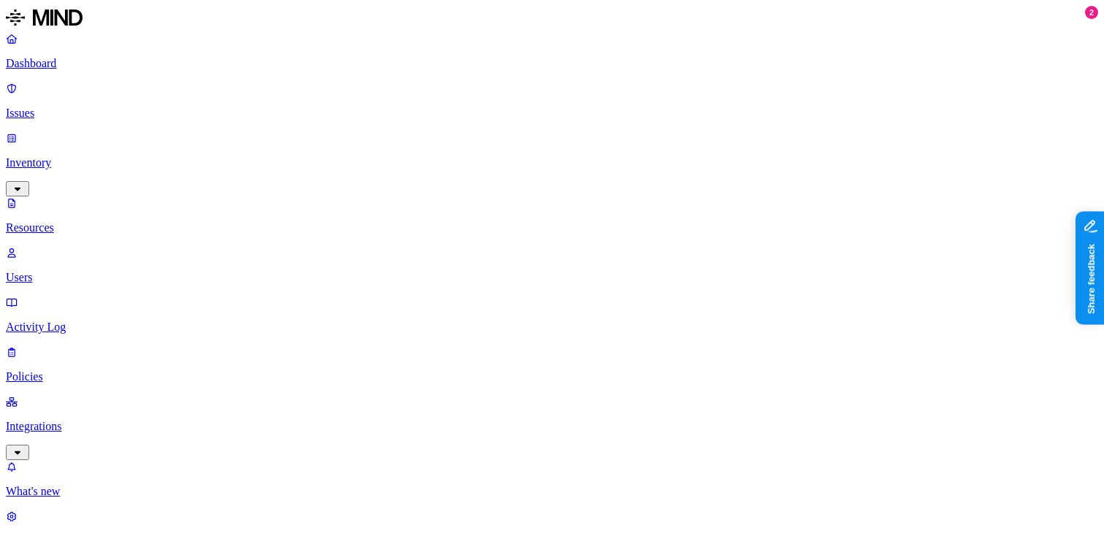
click at [49, 69] on p "Dashboard" at bounding box center [552, 63] width 1092 height 13
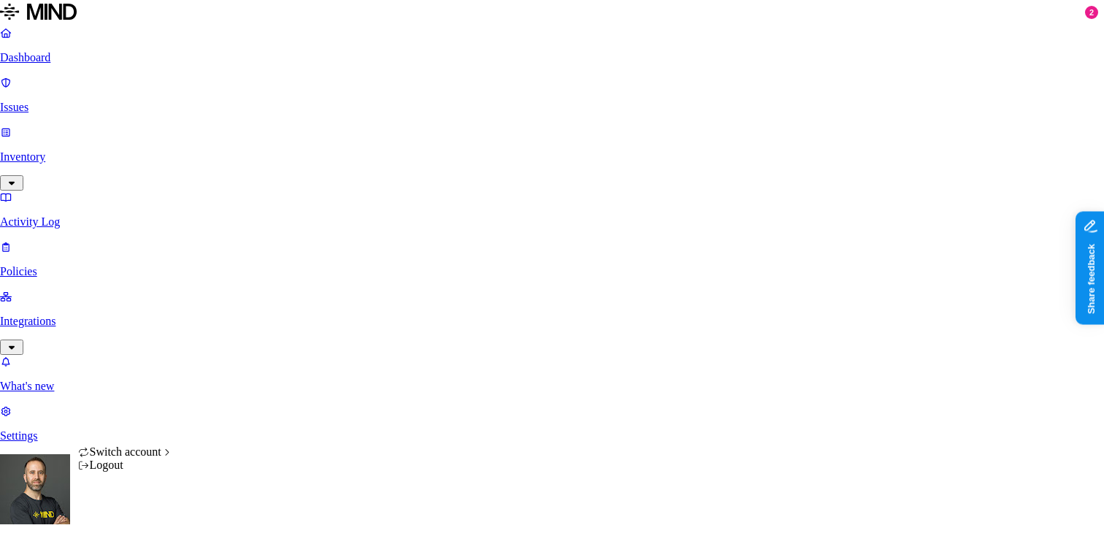
click at [131, 510] on html "Dashboard Issues Inventory Activity Log Policies Integrations What's new 2 Sett…" at bounding box center [552, 538] width 1104 height 1076
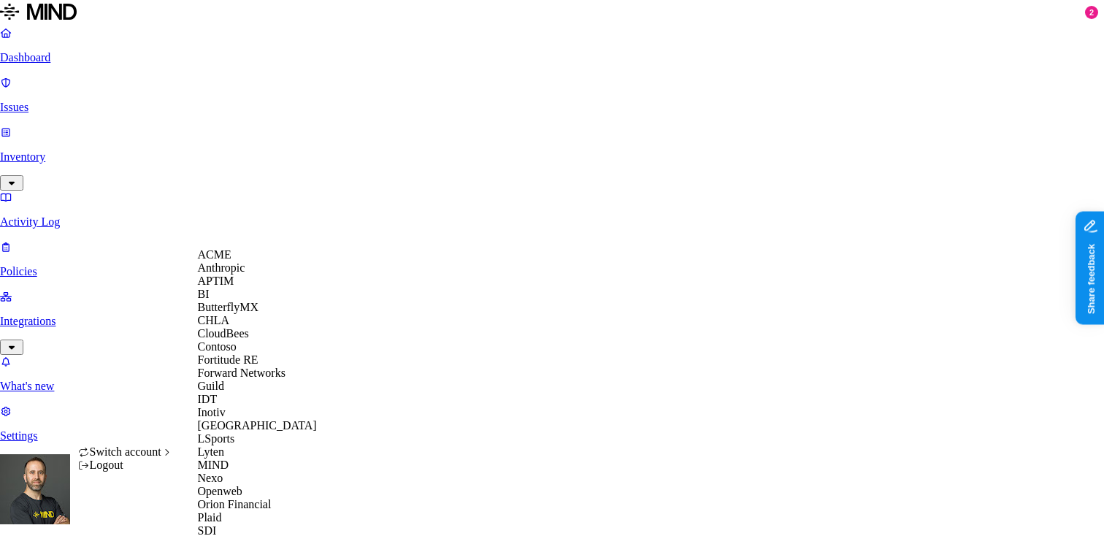
click at [252, 261] on div "ACME" at bounding box center [269, 254] width 142 height 13
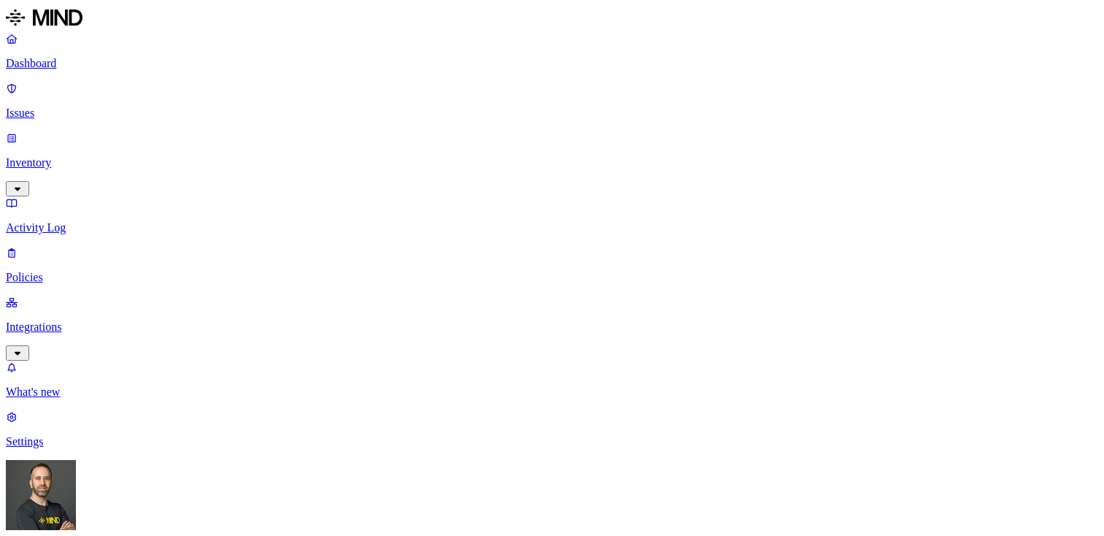
click at [100, 156] on p "Inventory" at bounding box center [552, 162] width 1092 height 13
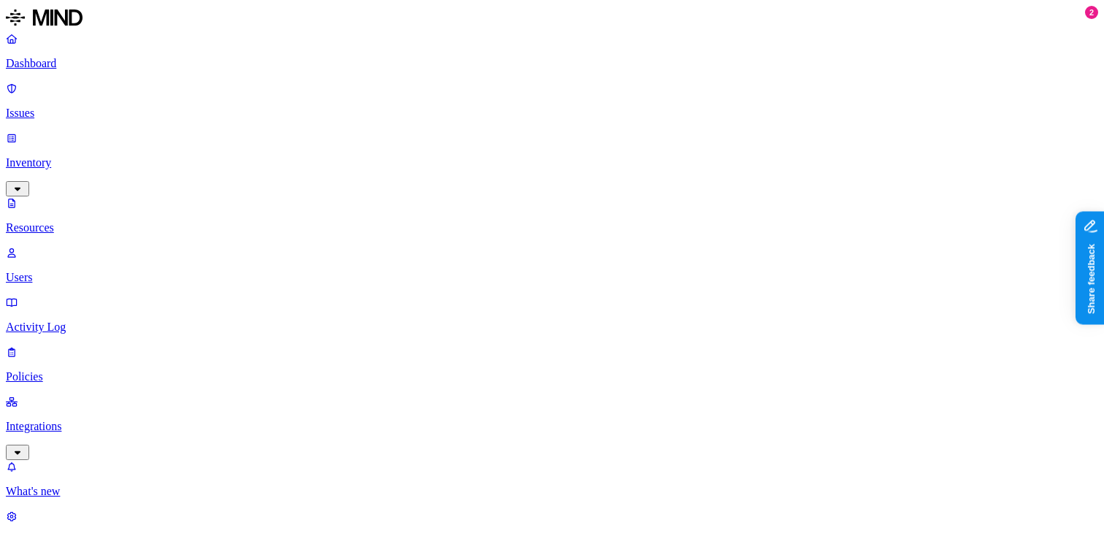
click at [959, 49] on div "Click here to open" at bounding box center [951, 52] width 71 height 10
